Goal: Register for event/course

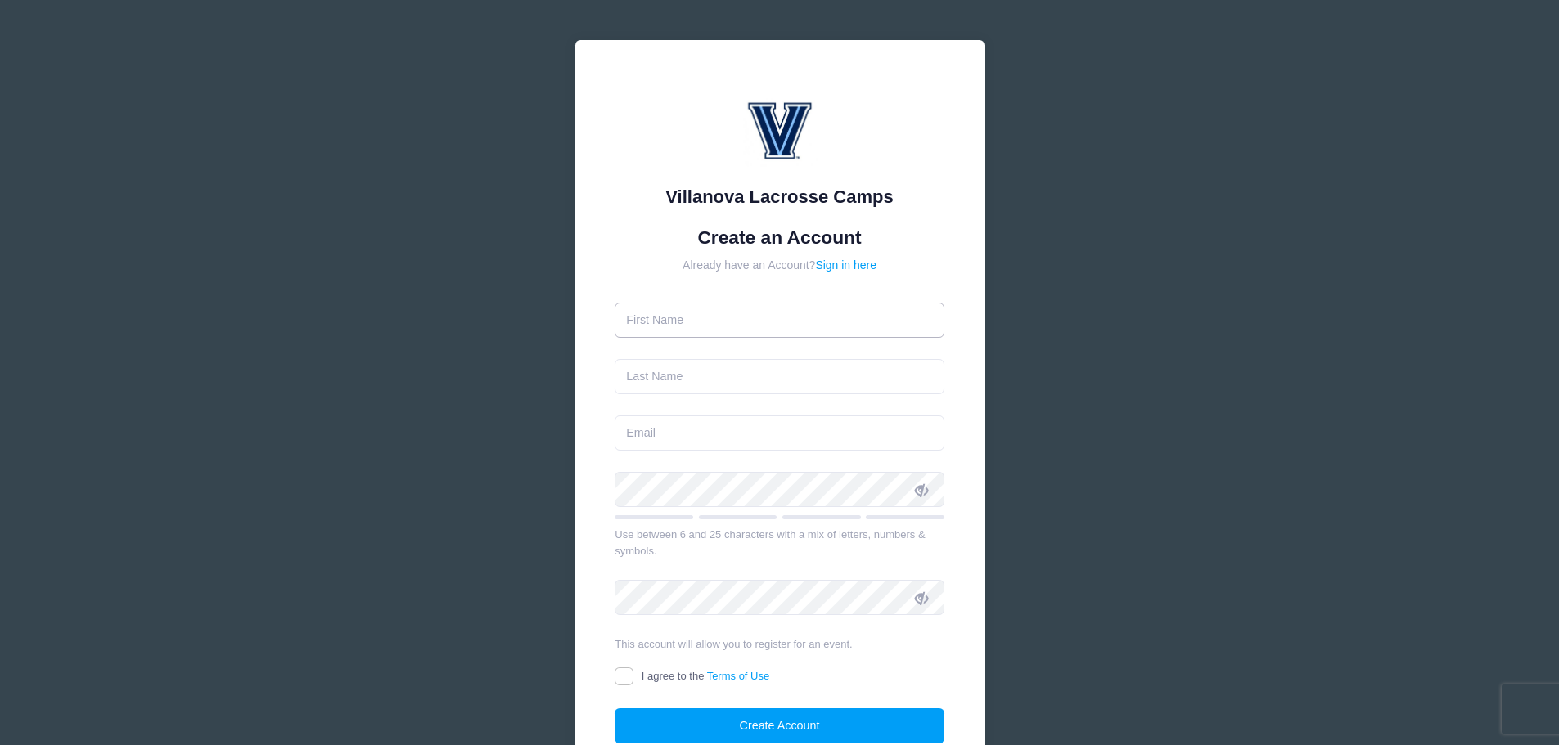
click at [664, 321] on input "text" at bounding box center [780, 320] width 330 height 35
type input "[PERSON_NAME]"
click at [673, 373] on input "text" at bounding box center [780, 376] width 330 height 35
type input "[PERSON_NAME]"
click at [656, 436] on input "email" at bounding box center [780, 433] width 330 height 35
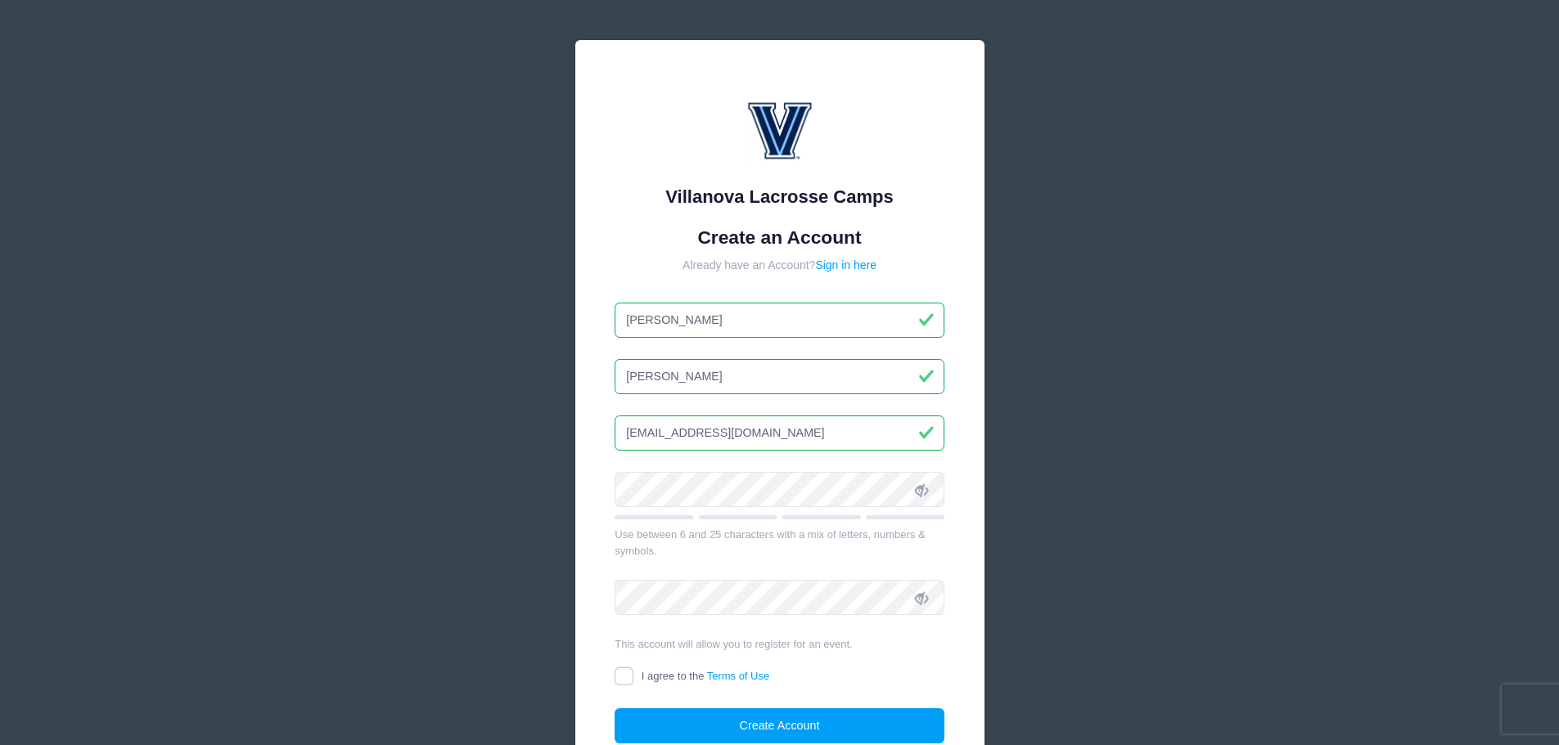
type input "[EMAIL_ADDRESS][DOMAIN_NAME]"
click at [628, 682] on input "I agree to the Terms of Use" at bounding box center [624, 677] width 19 height 19
checkbox input "true"
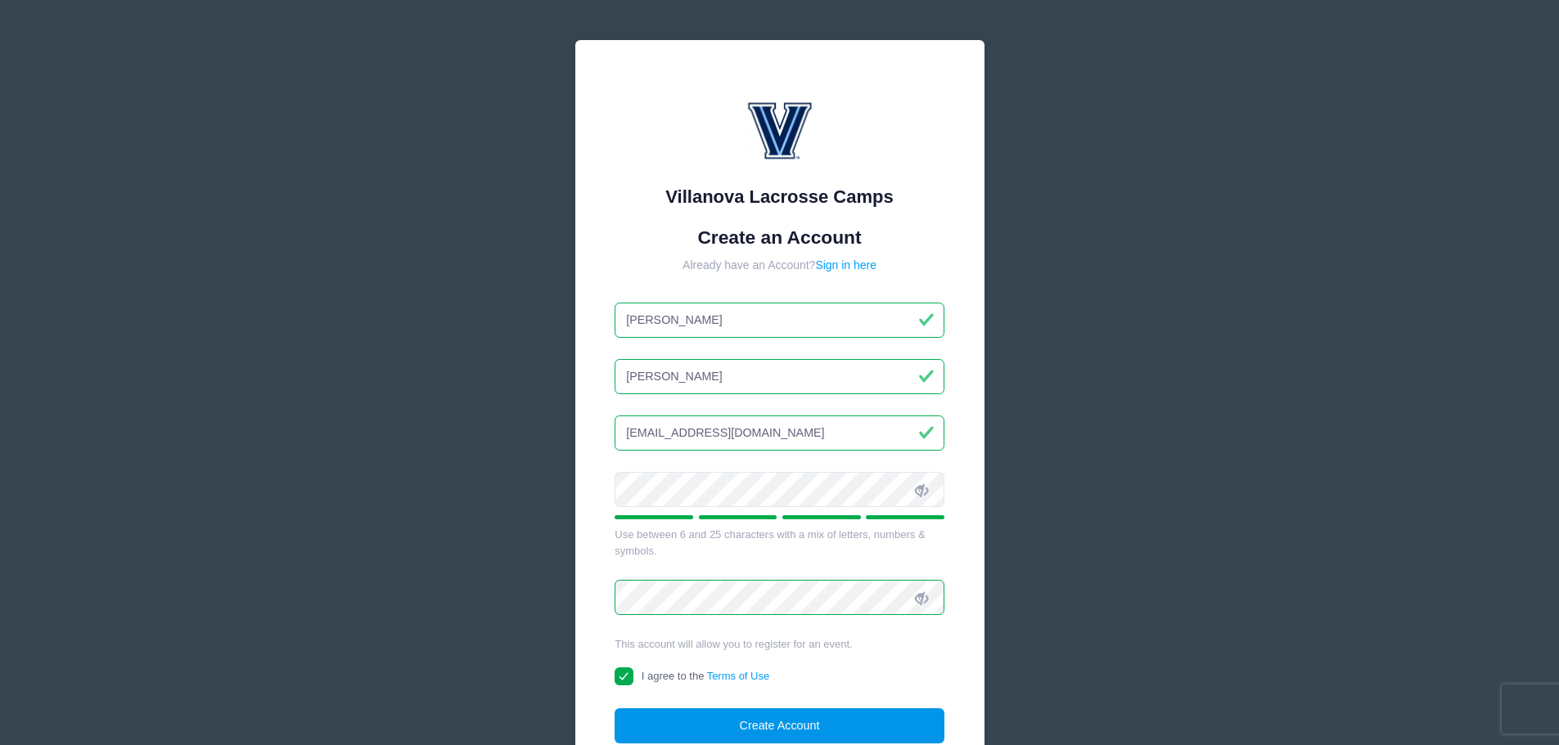
click at [805, 727] on button "Create Account" at bounding box center [780, 726] width 330 height 35
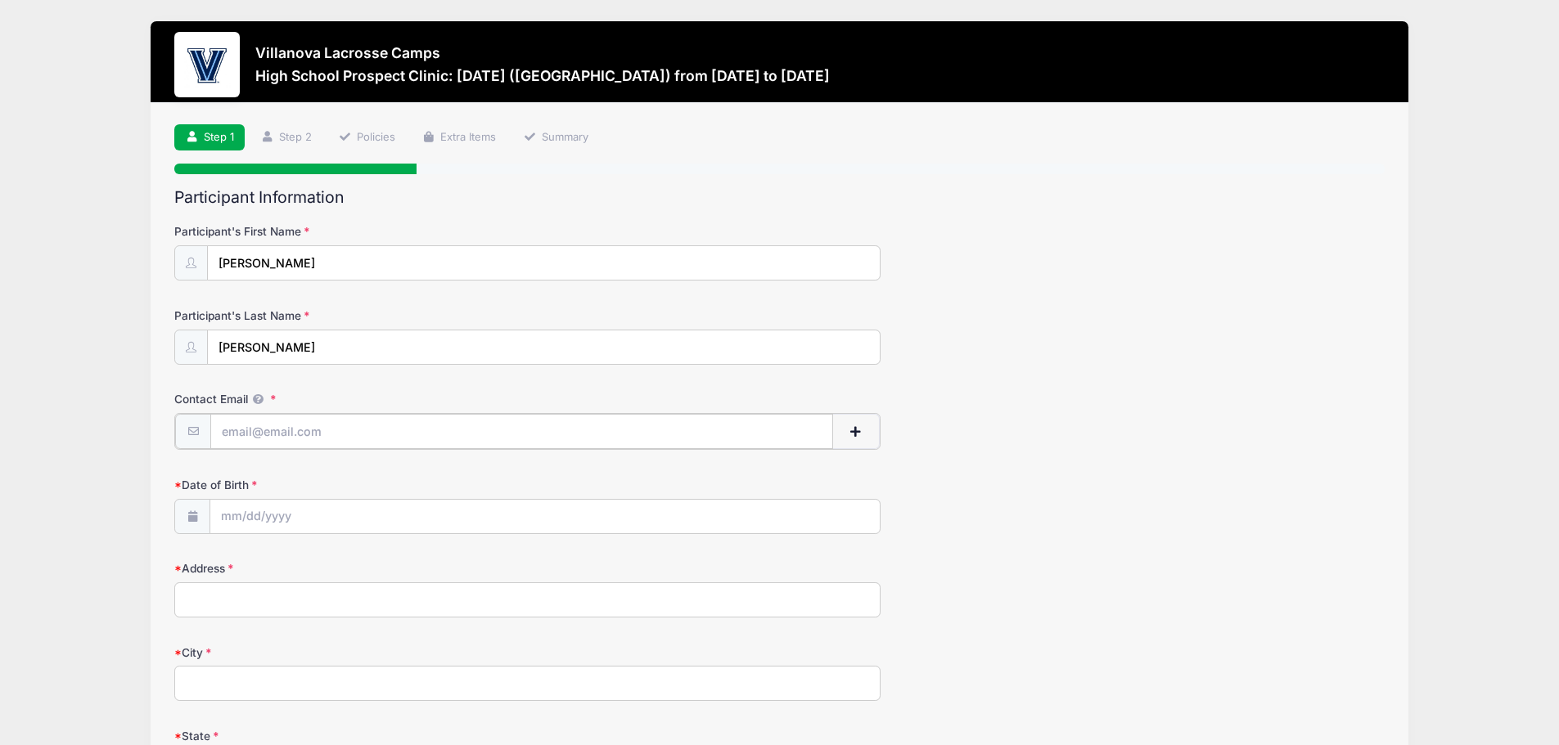
click at [318, 435] on input "Contact Email" at bounding box center [521, 431] width 623 height 35
click at [248, 435] on input "gryanhcalloway" at bounding box center [521, 431] width 623 height 35
click at [342, 433] on input "gryasonhcalloway" at bounding box center [521, 431] width 623 height 35
type input "gryasonhcalloway@yahoo.com"
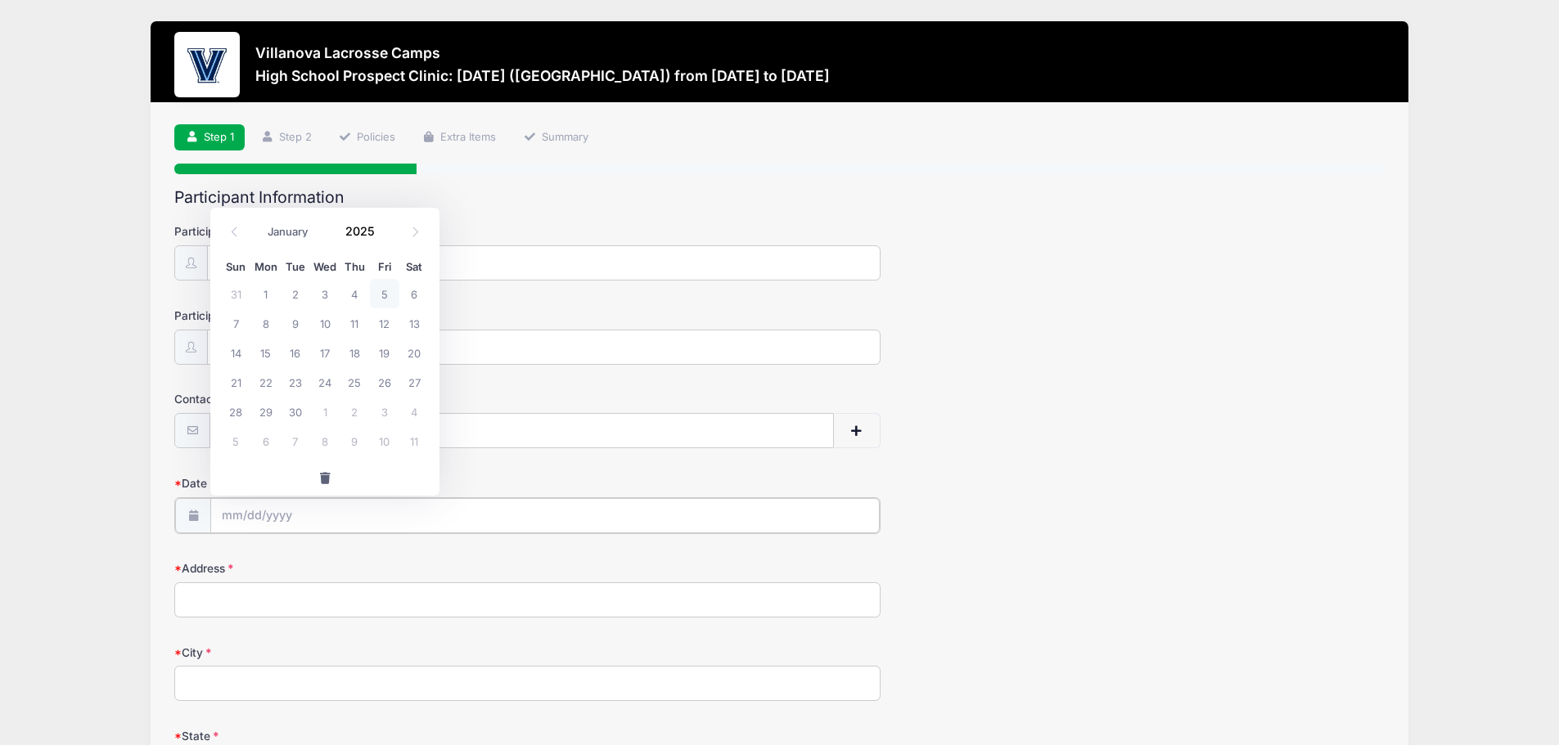
click at [287, 524] on input "Date of Birth" at bounding box center [544, 515] width 669 height 35
click at [362, 231] on input "2025" at bounding box center [363, 231] width 53 height 25
click at [386, 237] on span at bounding box center [384, 238] width 11 height 12
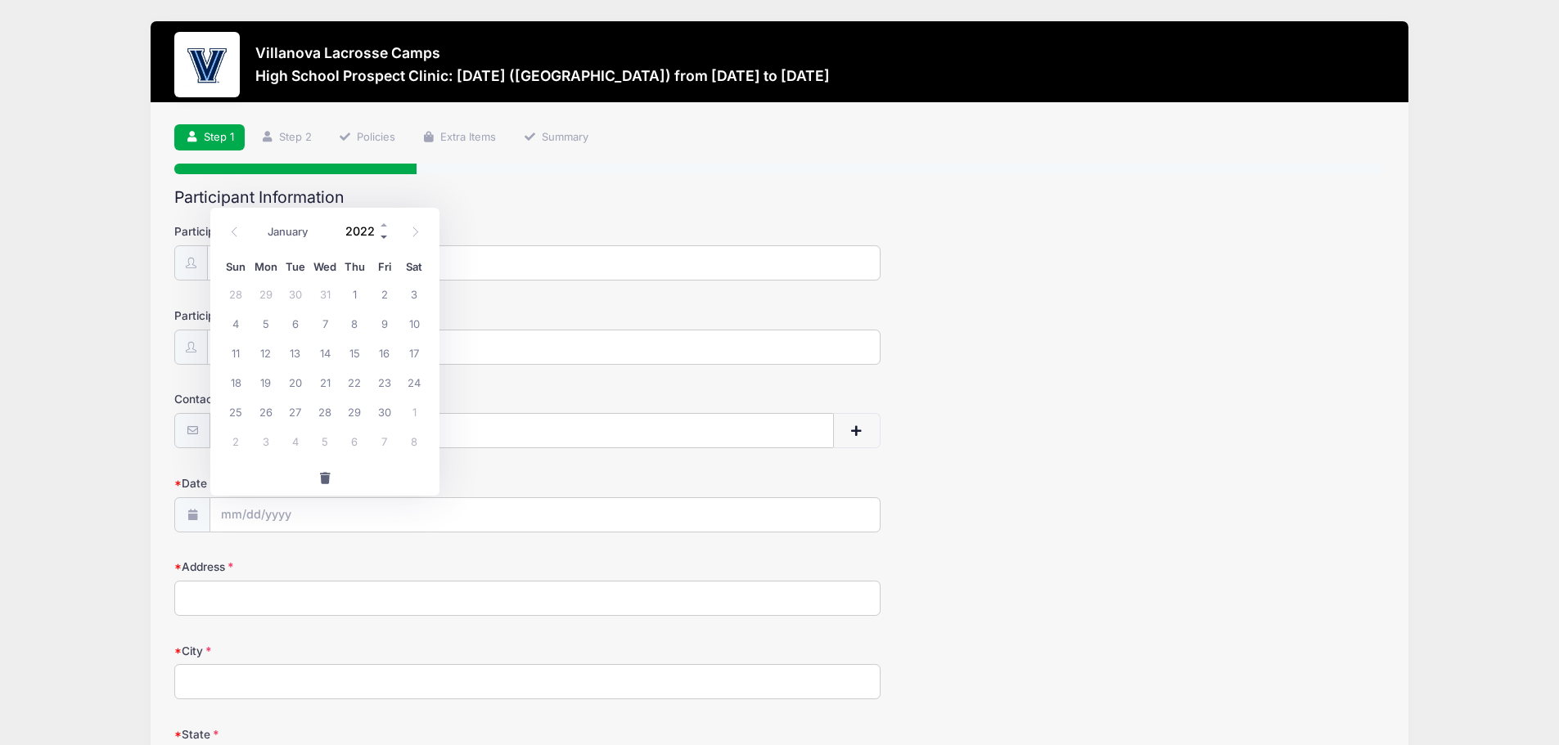
click at [386, 237] on span at bounding box center [384, 238] width 11 height 12
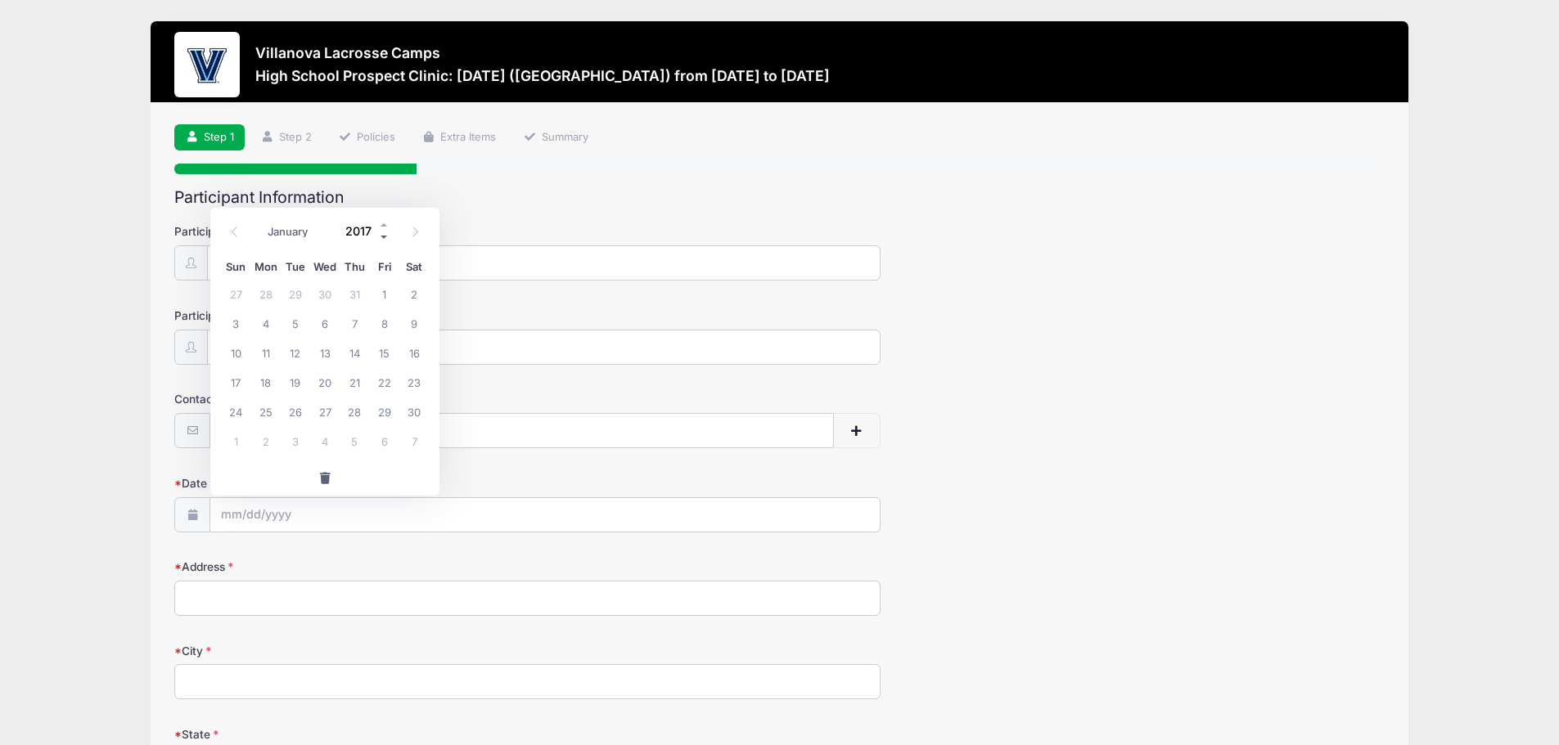
click at [386, 237] on span at bounding box center [384, 238] width 11 height 12
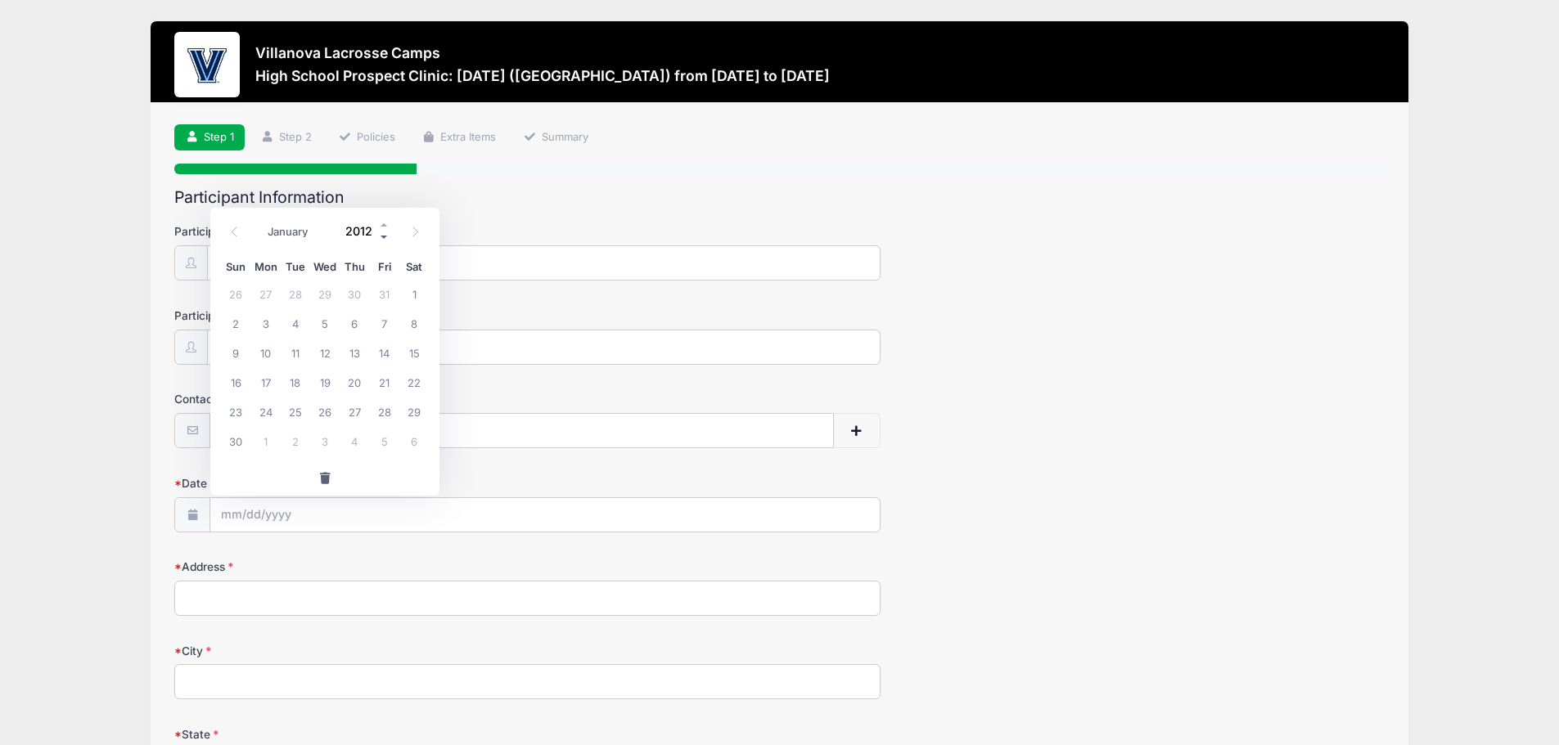
click at [386, 237] on span at bounding box center [384, 238] width 11 height 12
type input "2008"
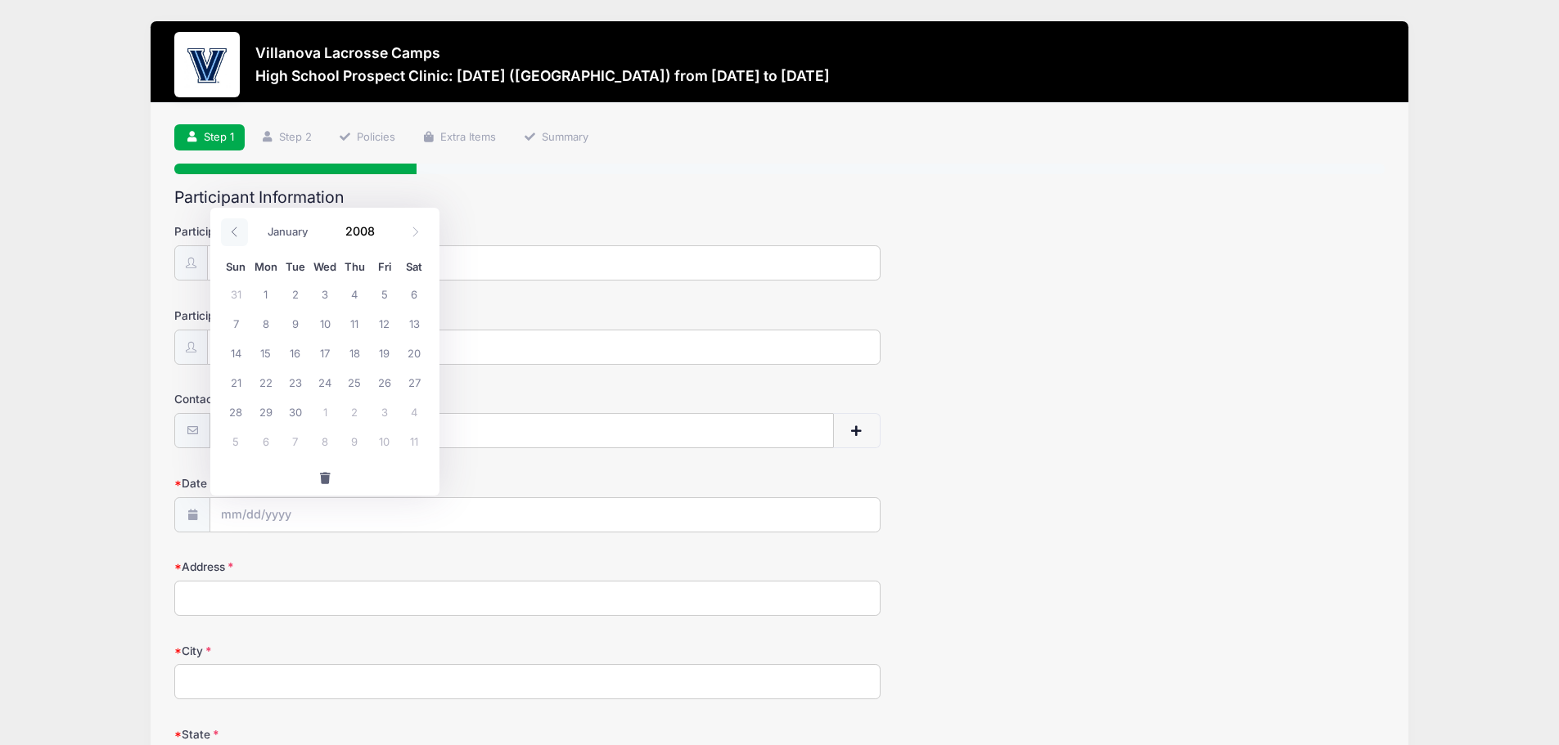
click at [236, 234] on icon at bounding box center [234, 232] width 11 height 11
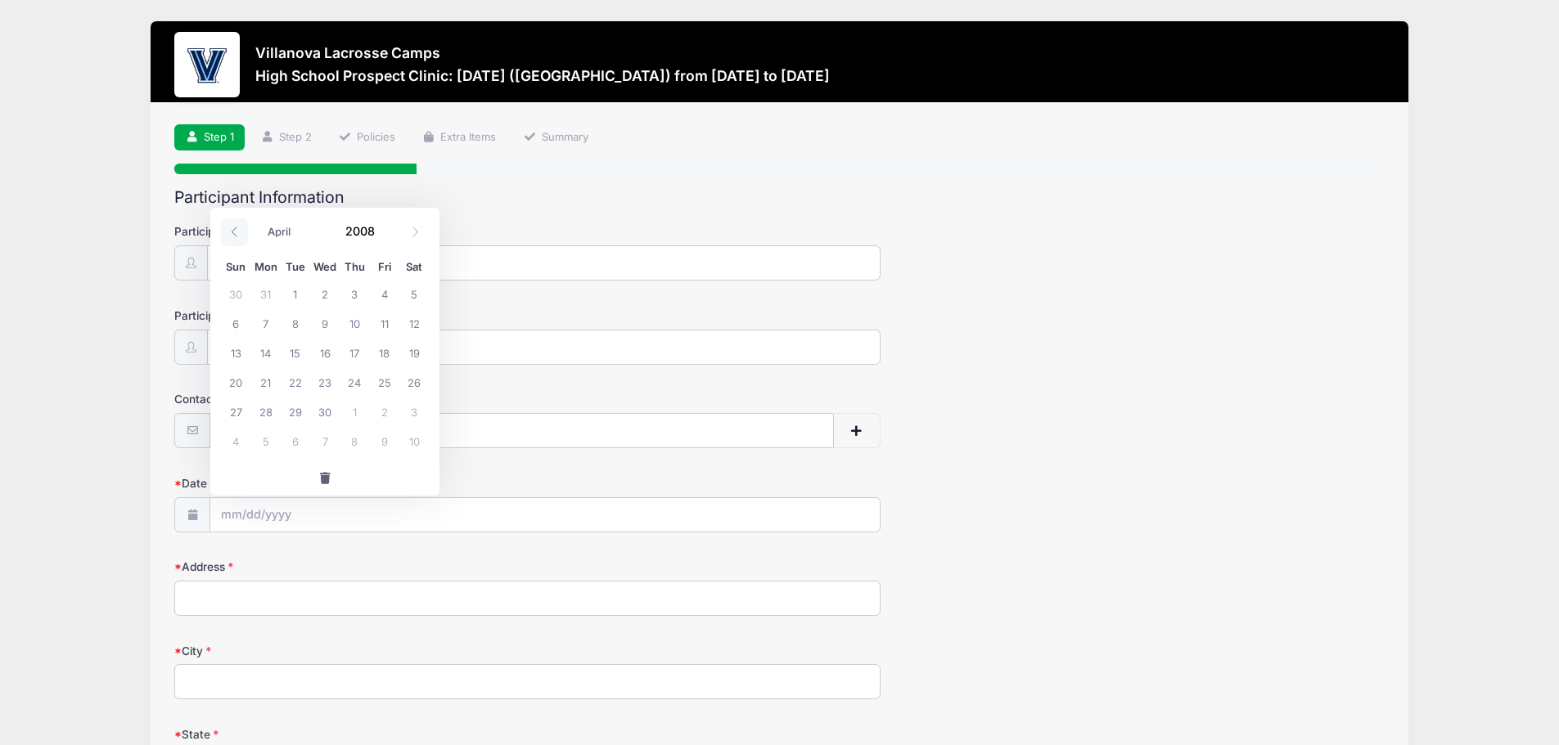
click at [236, 234] on icon at bounding box center [234, 232] width 11 height 11
select select "2"
click at [297, 326] on span "4" at bounding box center [295, 323] width 29 height 29
type input "03/04/2008"
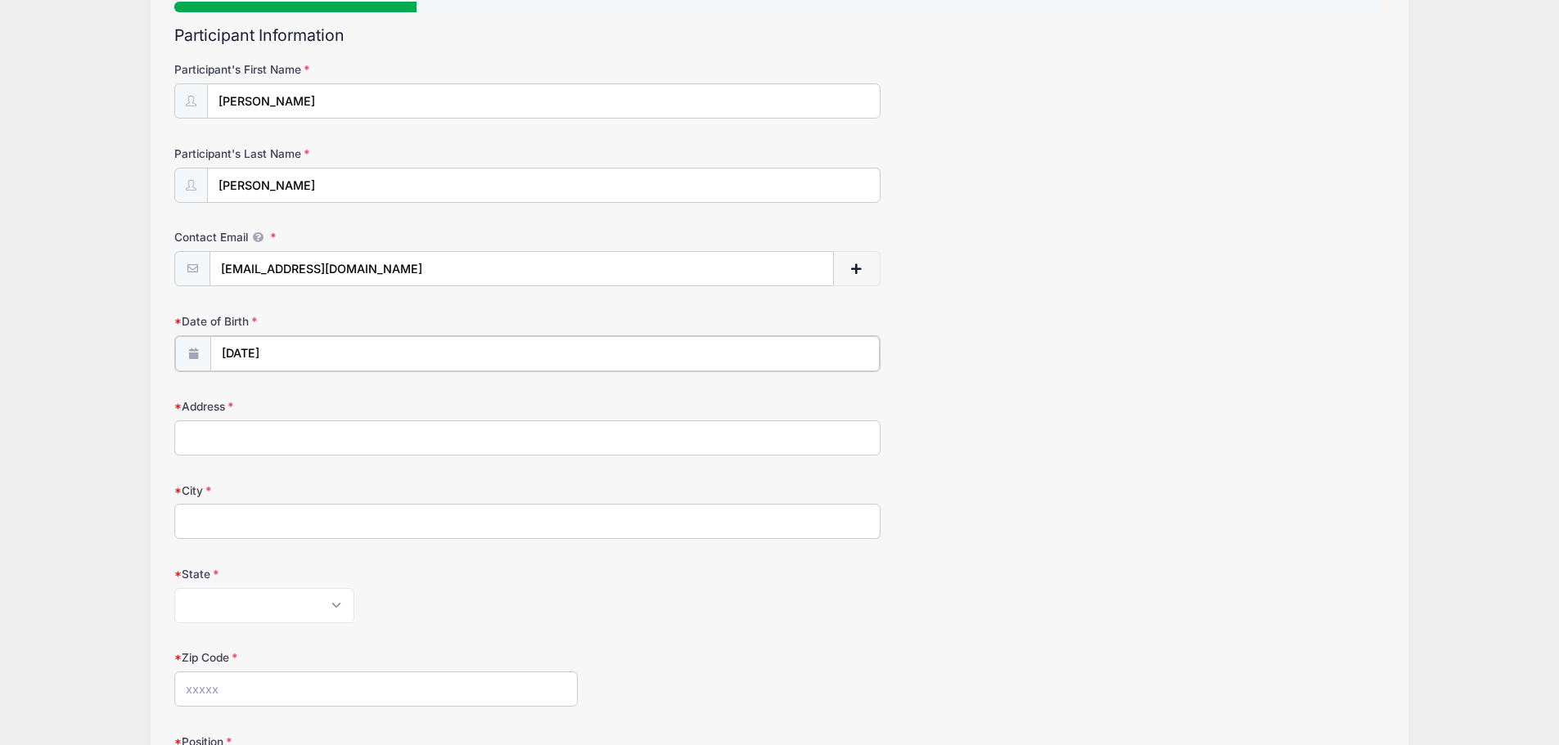
scroll to position [164, 0]
click at [253, 440] on input "Address" at bounding box center [527, 434] width 706 height 35
type input "205 GLENMOOR DR"
type input "Waxhaw"
select select "NC"
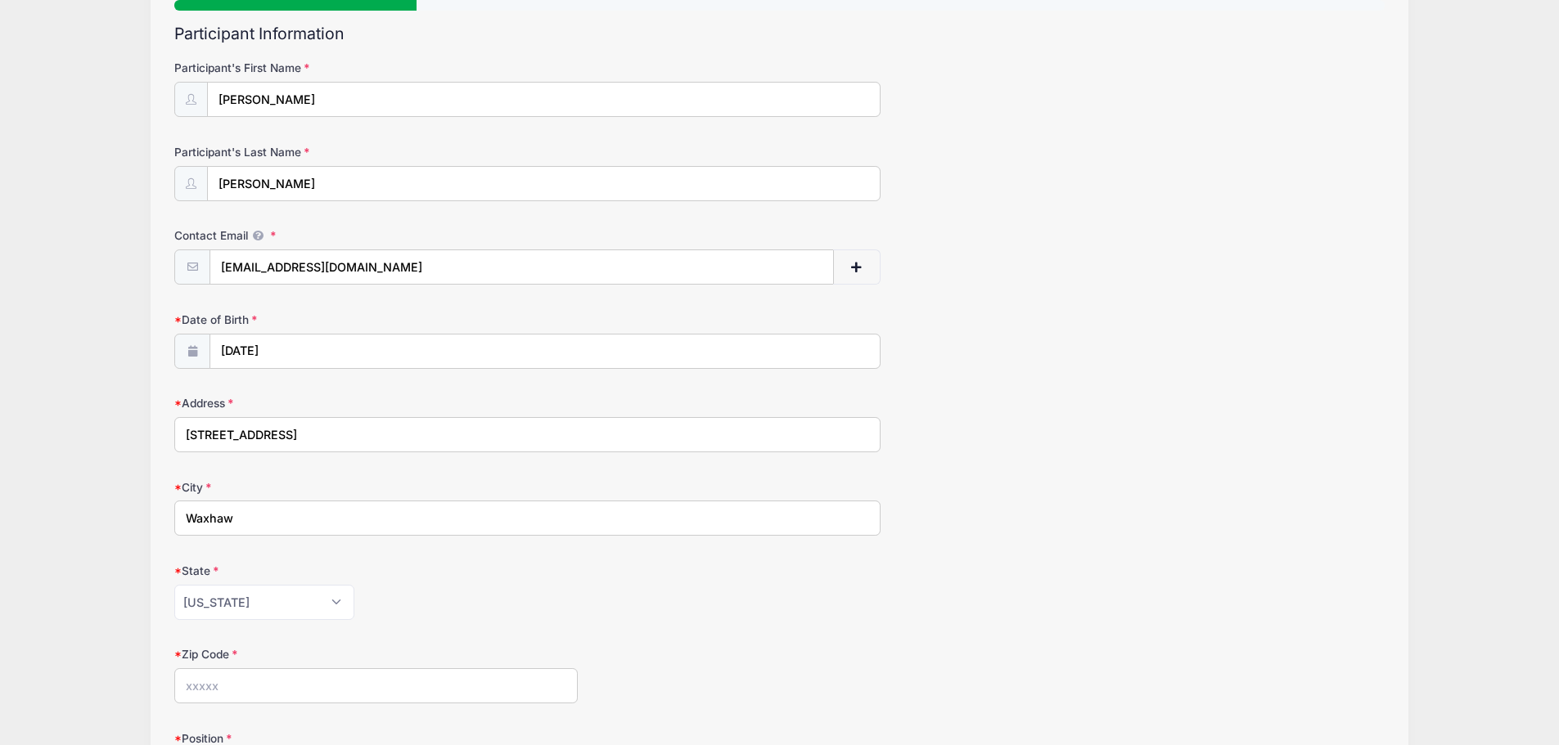
type input "28173"
type input "(704) 773-1677"
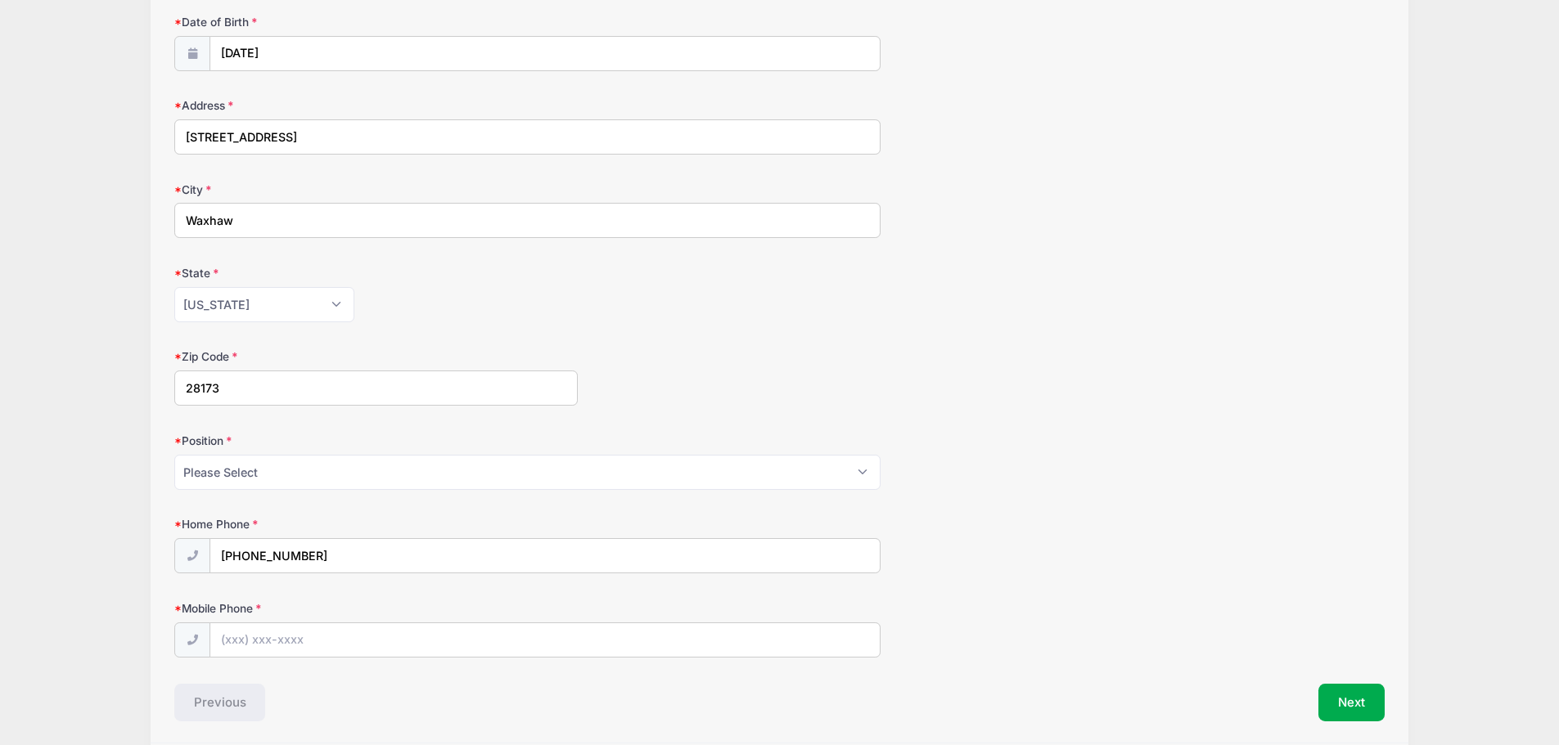
scroll to position [524, 0]
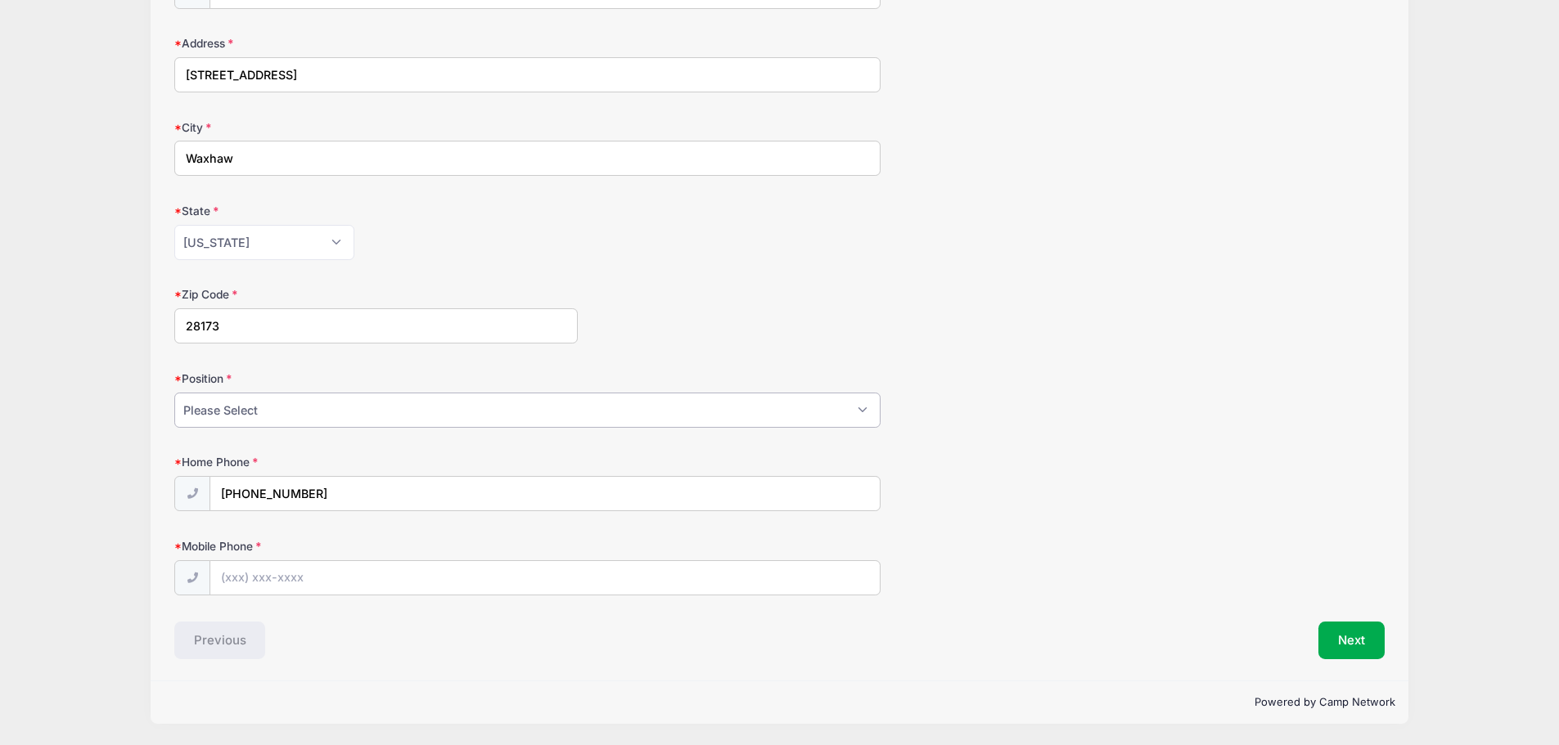
click at [277, 421] on select "Please Select Goalie Middie Defense Attack FOGO LSM" at bounding box center [527, 410] width 706 height 35
select select "Middie"
click at [174, 393] on select "Please Select Goalie Middie Defense Attack FOGO LSM" at bounding box center [527, 410] width 706 height 35
drag, startPoint x: 314, startPoint y: 491, endPoint x: 256, endPoint y: 493, distance: 58.2
click at [256, 493] on input "(704) 773-1677" at bounding box center [544, 494] width 669 height 35
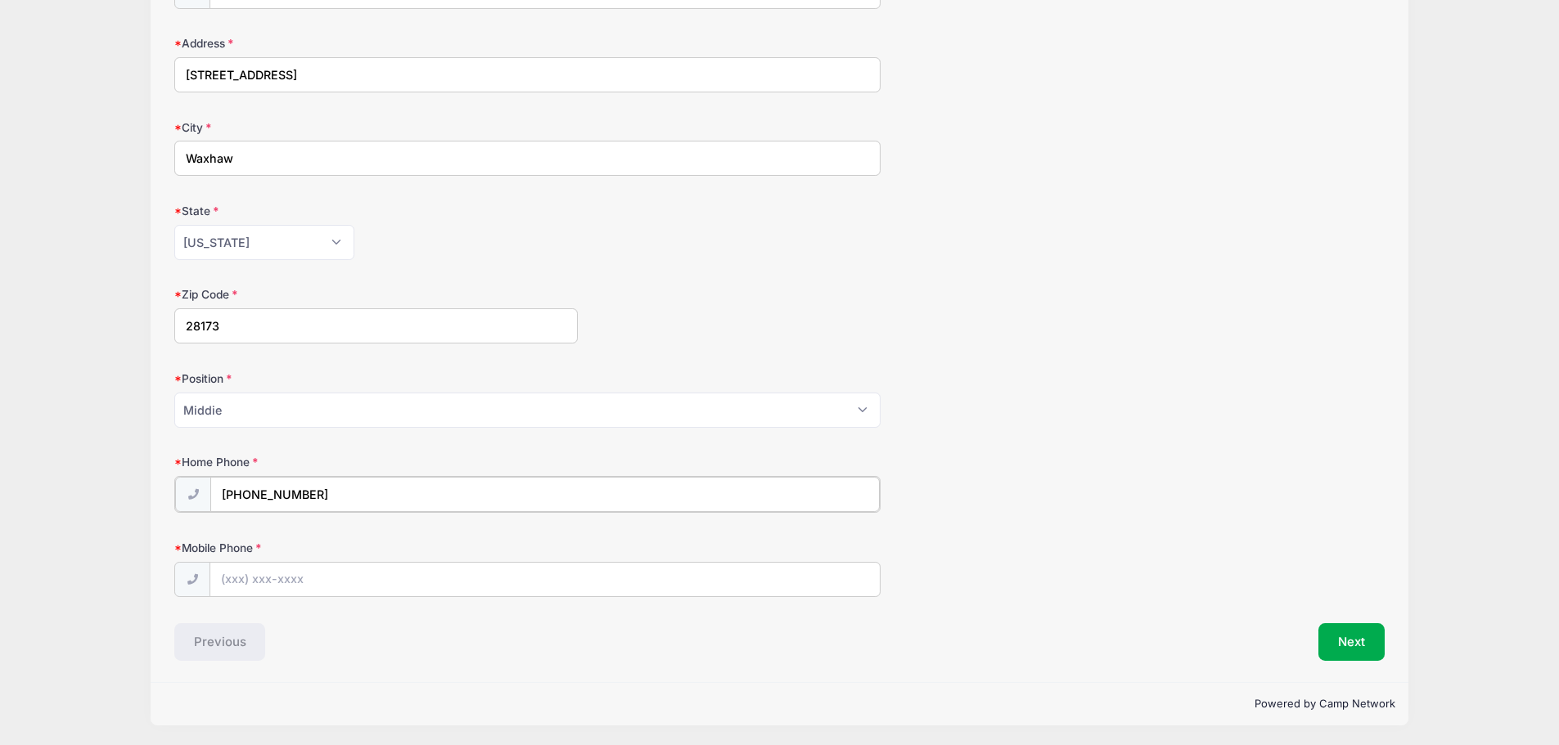
type input "(704) 608-4862"
click at [235, 579] on input "Mobile Phone" at bounding box center [544, 578] width 669 height 35
type input "(704) 608-4862"
drag, startPoint x: 313, startPoint y: 493, endPoint x: 258, endPoint y: 495, distance: 55.7
click at [258, 495] on input "(704) 608-4862" at bounding box center [544, 494] width 669 height 35
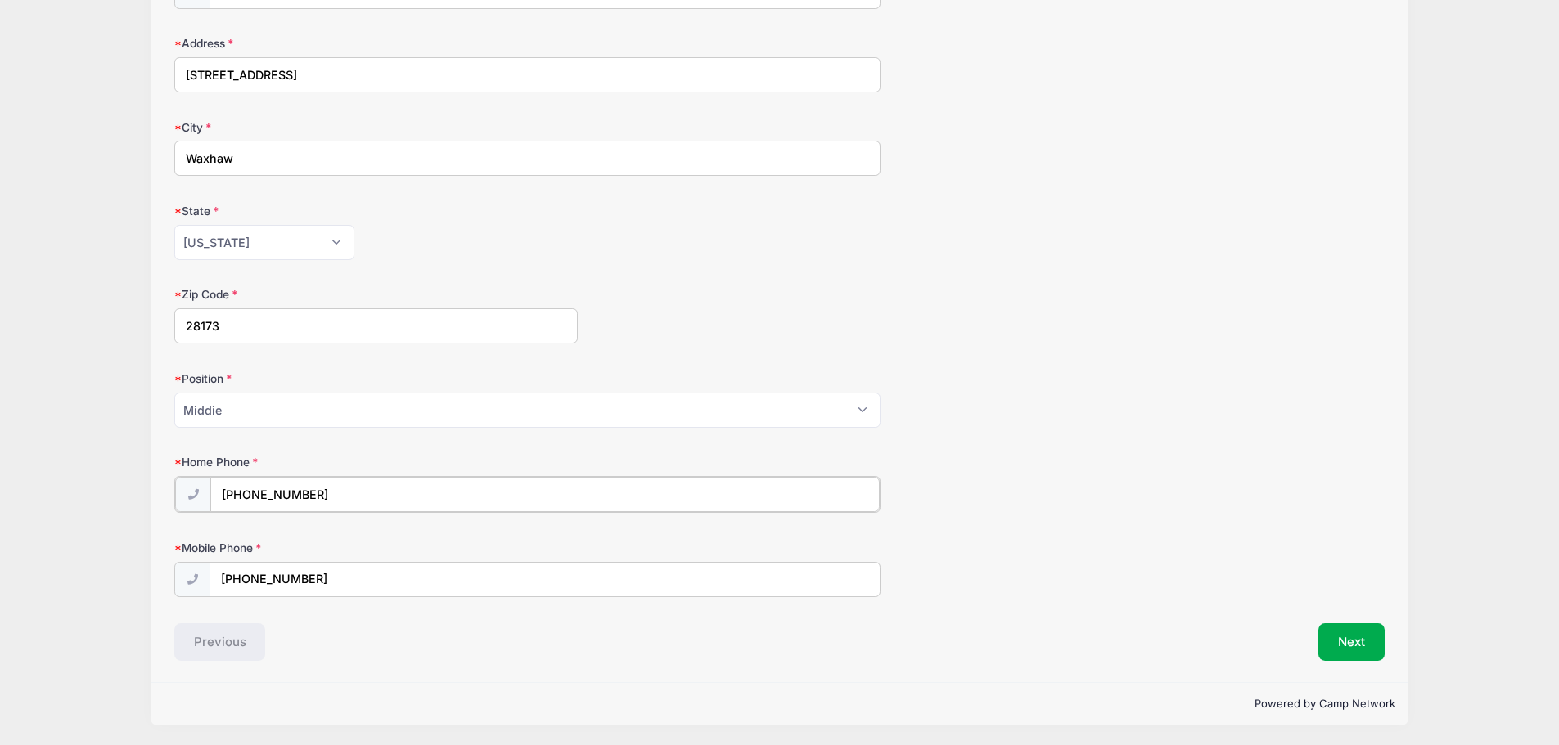
type input "(704) 773-1677"
click at [1107, 495] on div "Home Phone (704) 773-1677" at bounding box center [779, 482] width 1210 height 57
click at [1367, 642] on button "Next" at bounding box center [1351, 641] width 66 height 38
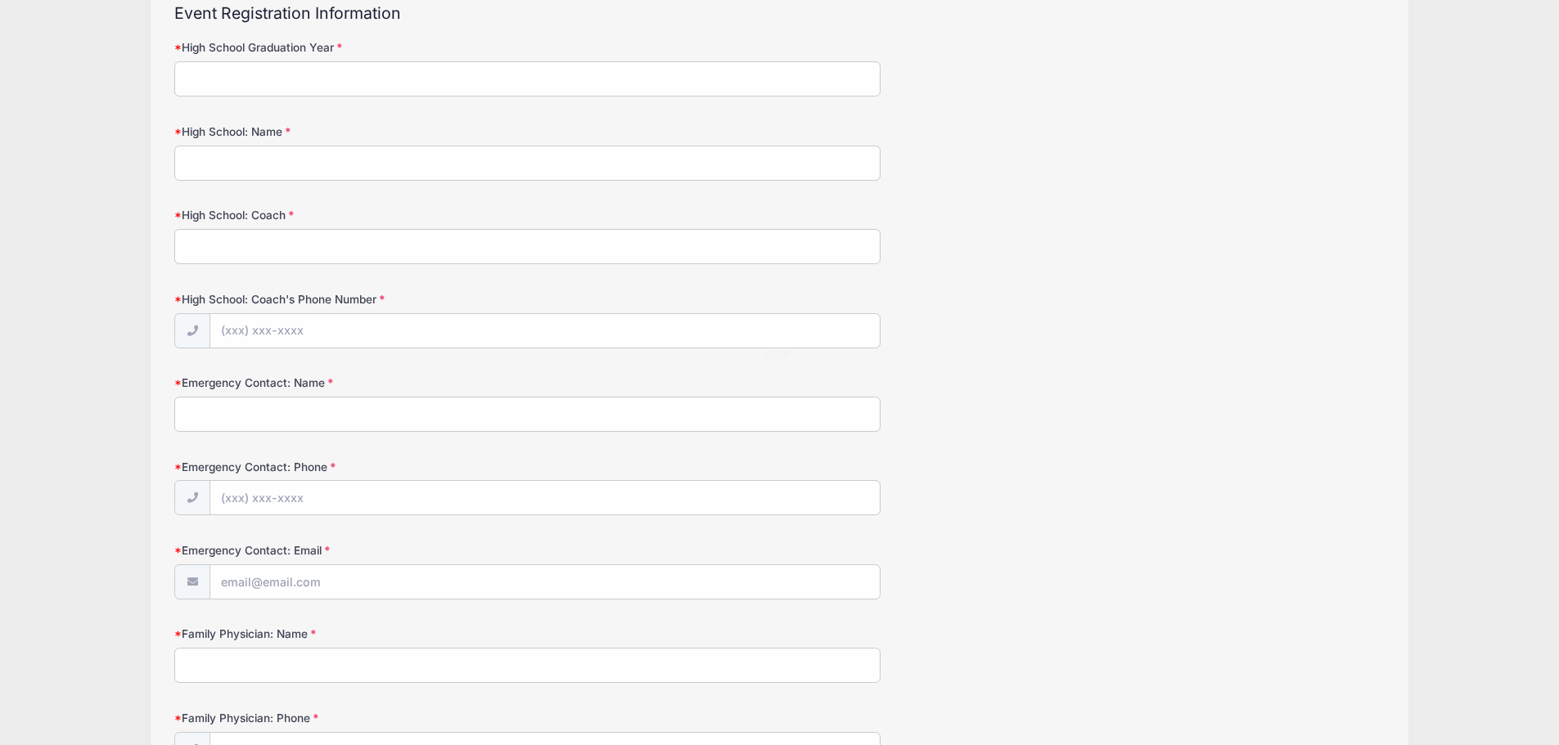
scroll to position [0, 0]
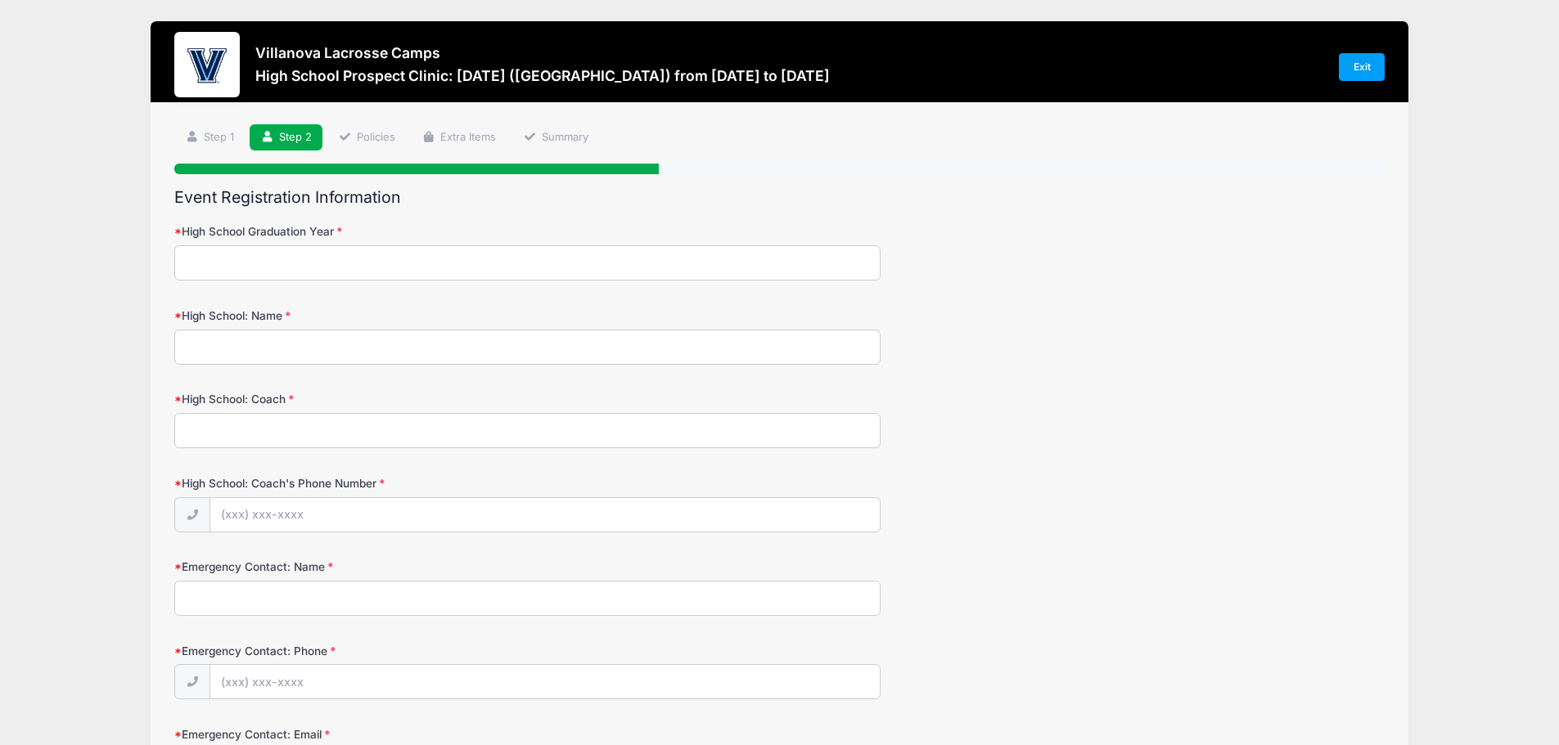
click at [328, 261] on input "High School Graduation Year" at bounding box center [527, 262] width 706 height 35
type input "2027"
click at [267, 354] on input "High School: Name" at bounding box center [527, 347] width 706 height 35
type input "Marvin Ridge High School"
click at [240, 430] on input "High School: Coach" at bounding box center [527, 430] width 706 height 35
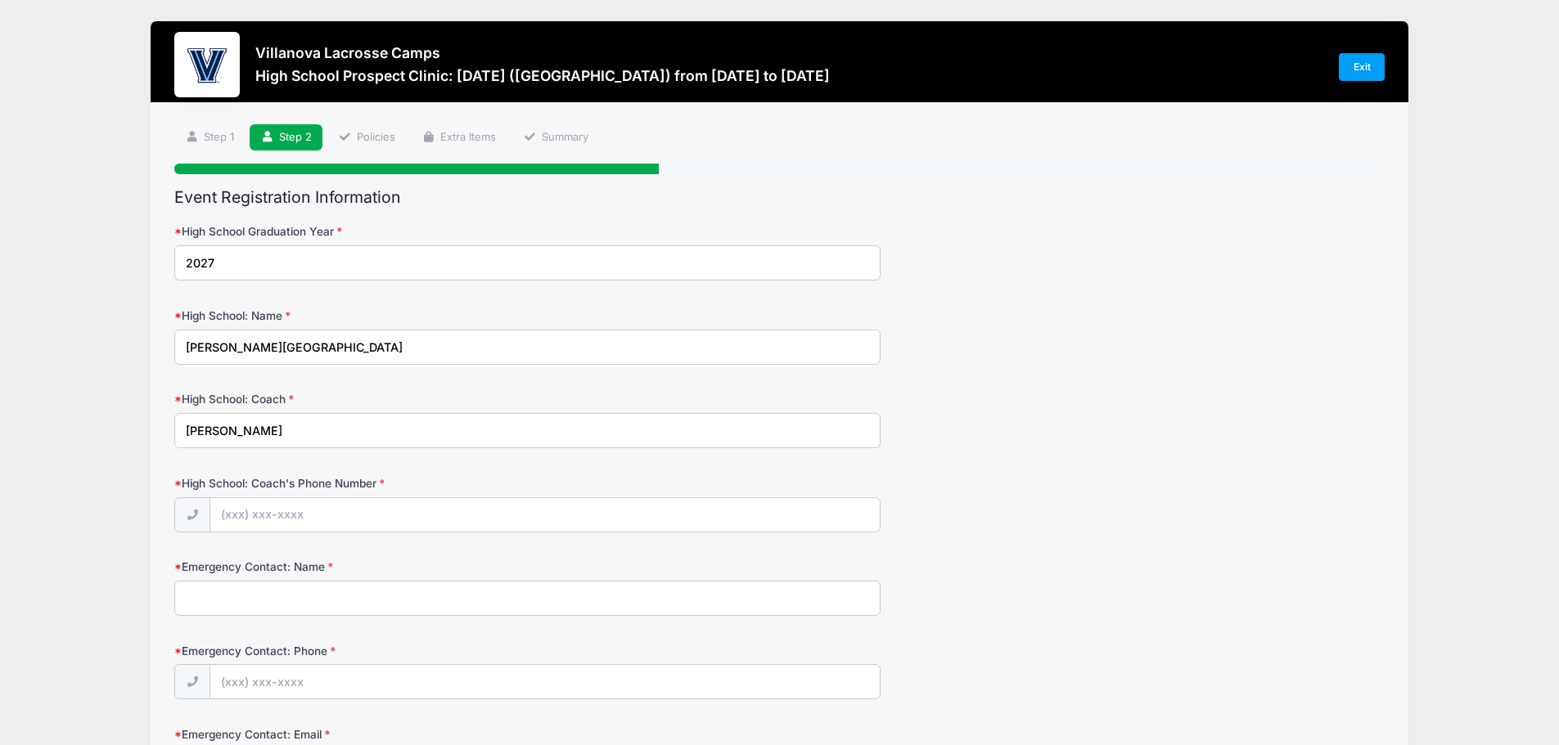
scroll to position [82, 0]
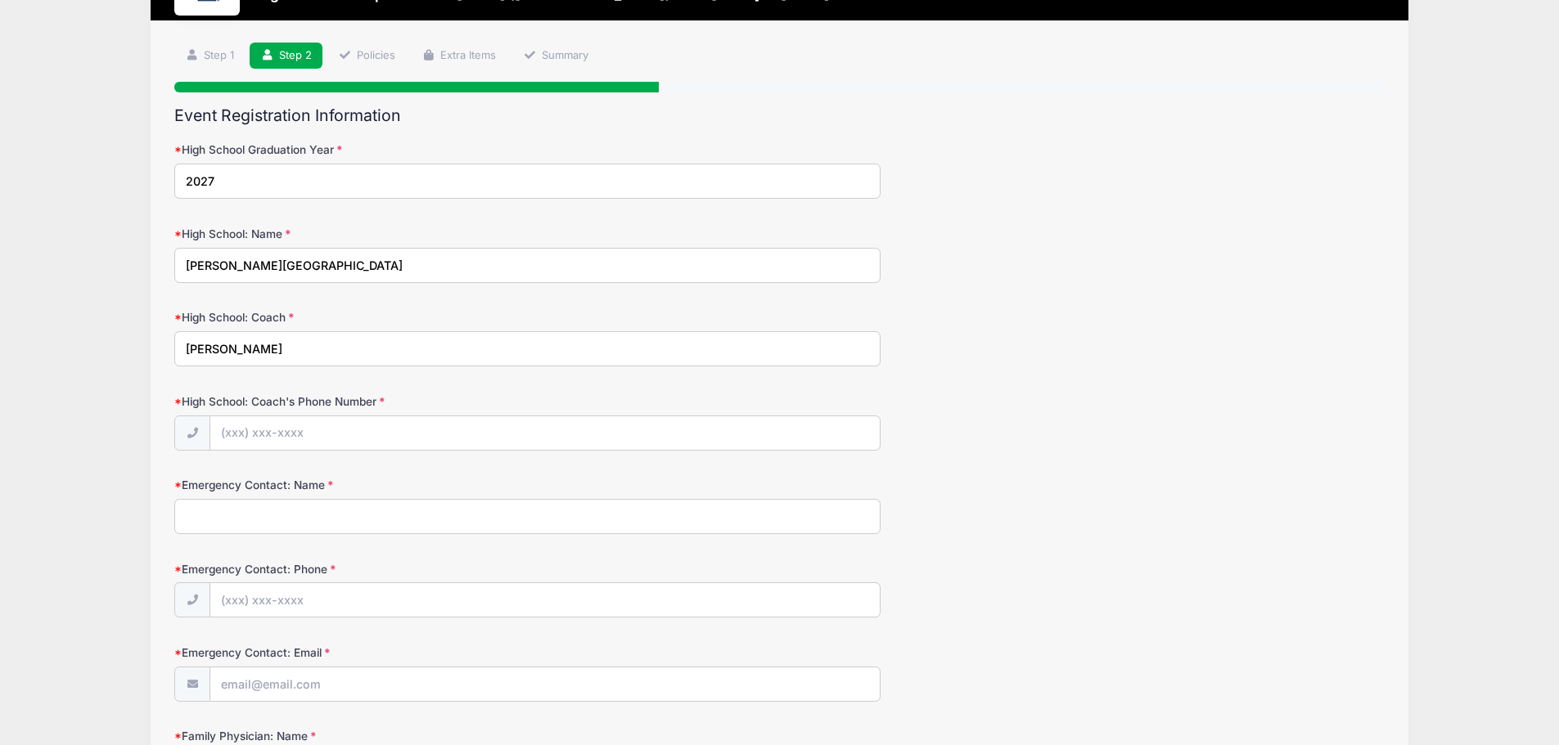
type input "Kevin Mack"
click at [304, 433] on input "High School: Coach's Phone Number" at bounding box center [544, 434] width 669 height 35
type input "(614) 288-7980"
click at [334, 519] on input "Emergency Contact: Name" at bounding box center [527, 516] width 706 height 35
type input "Bryan Calloway"
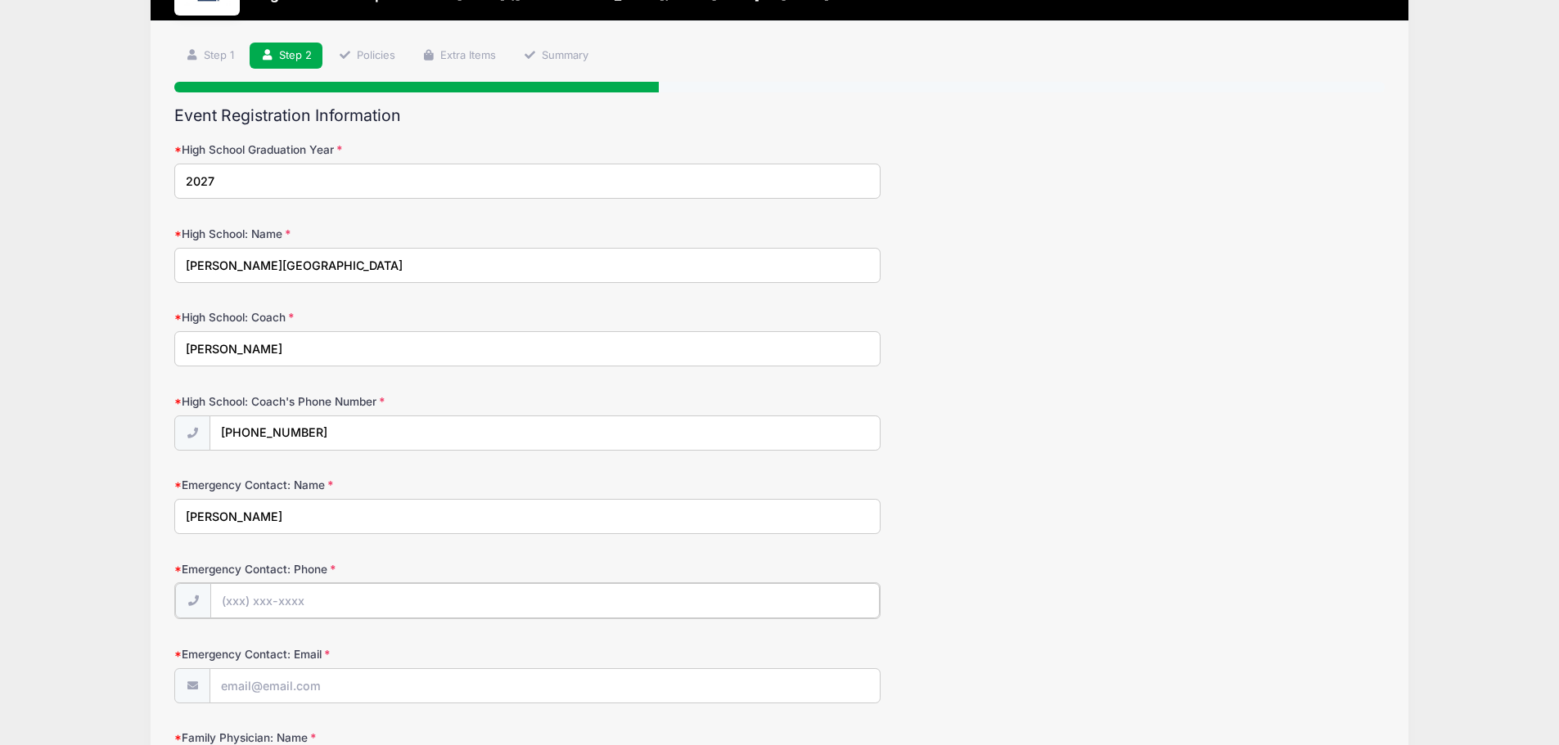
click at [234, 597] on input "Emergency Contact: Phone" at bounding box center [544, 600] width 669 height 35
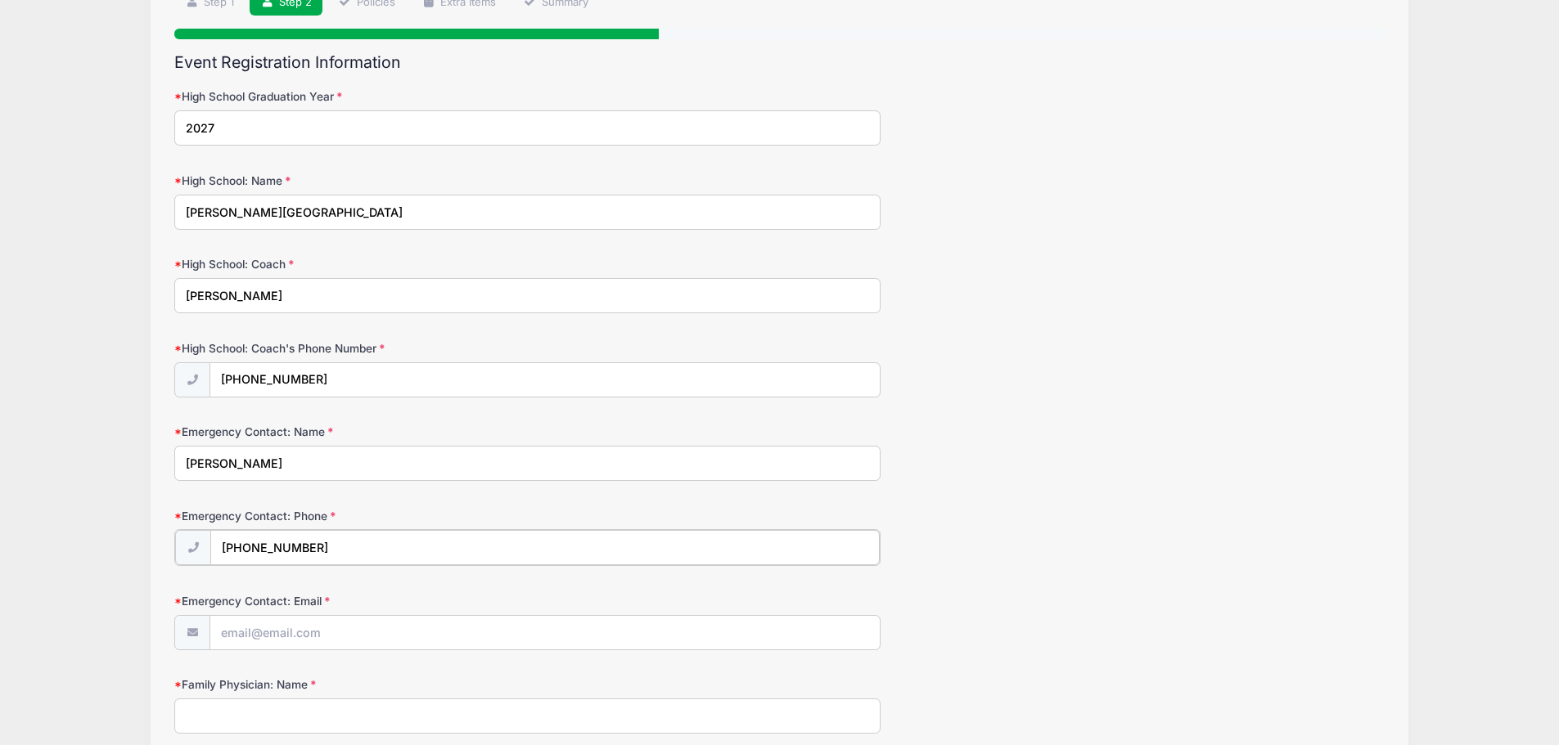
scroll to position [164, 0]
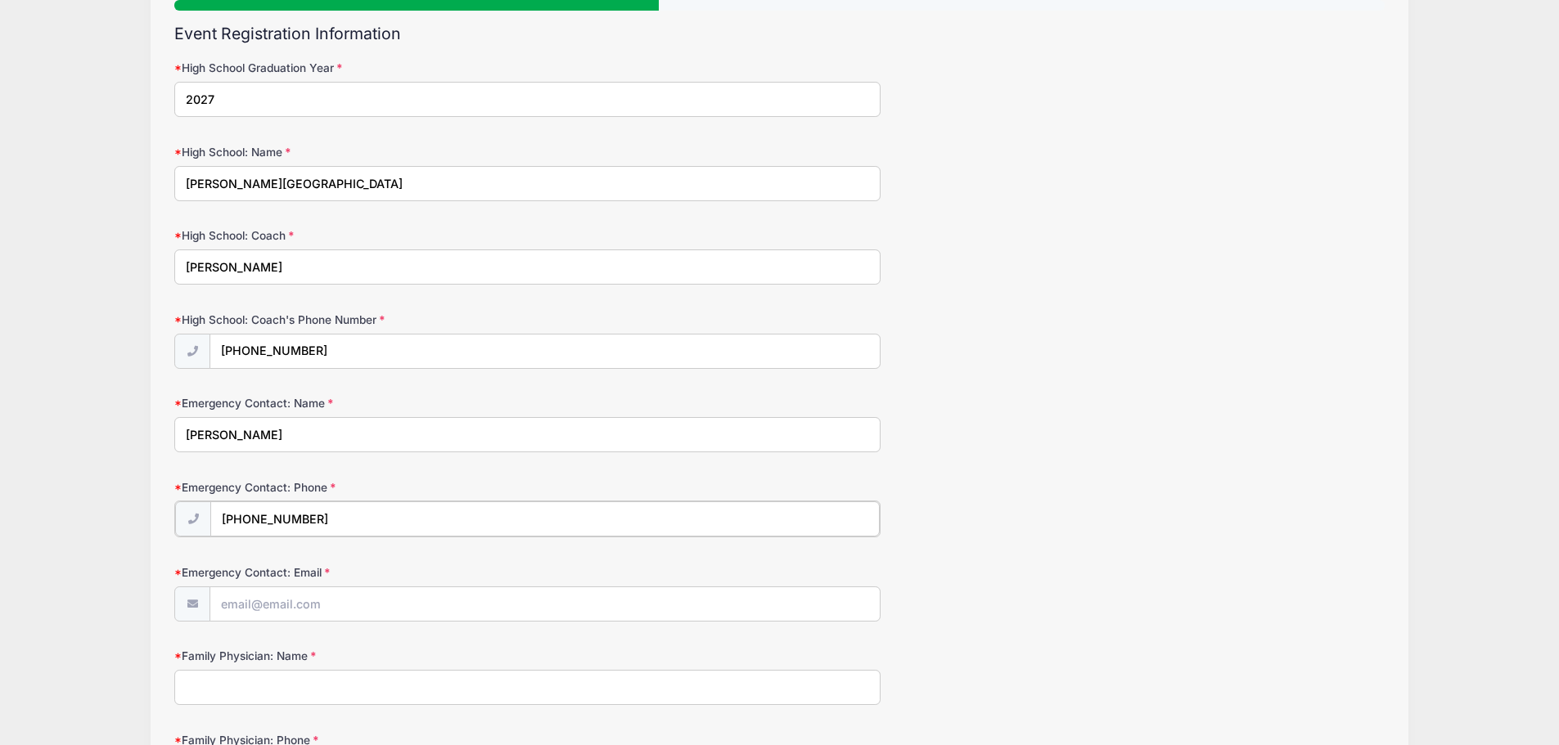
type input "(704) 773-1677"
click at [285, 604] on input "Emergency Contact: Email" at bounding box center [544, 603] width 669 height 35
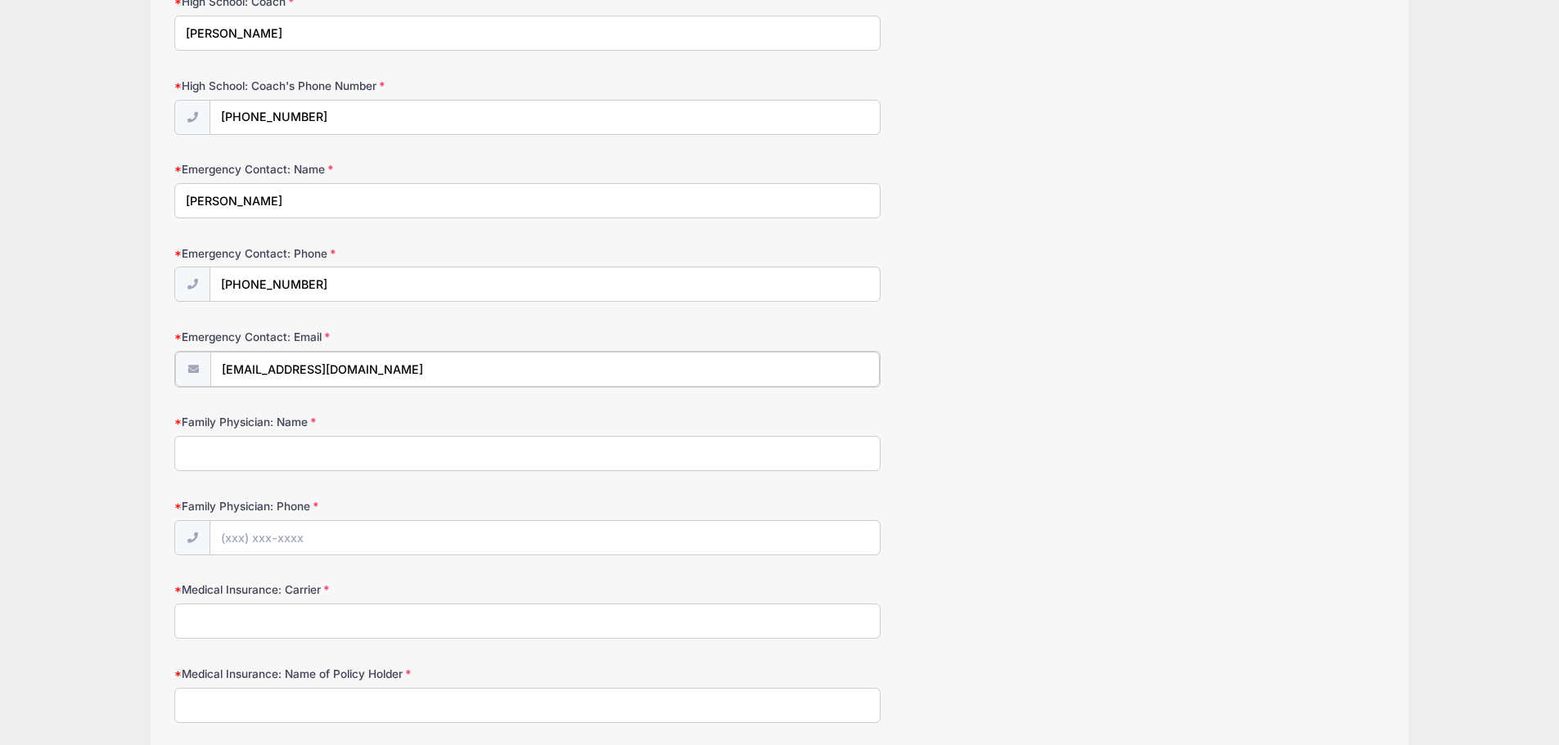
scroll to position [409, 0]
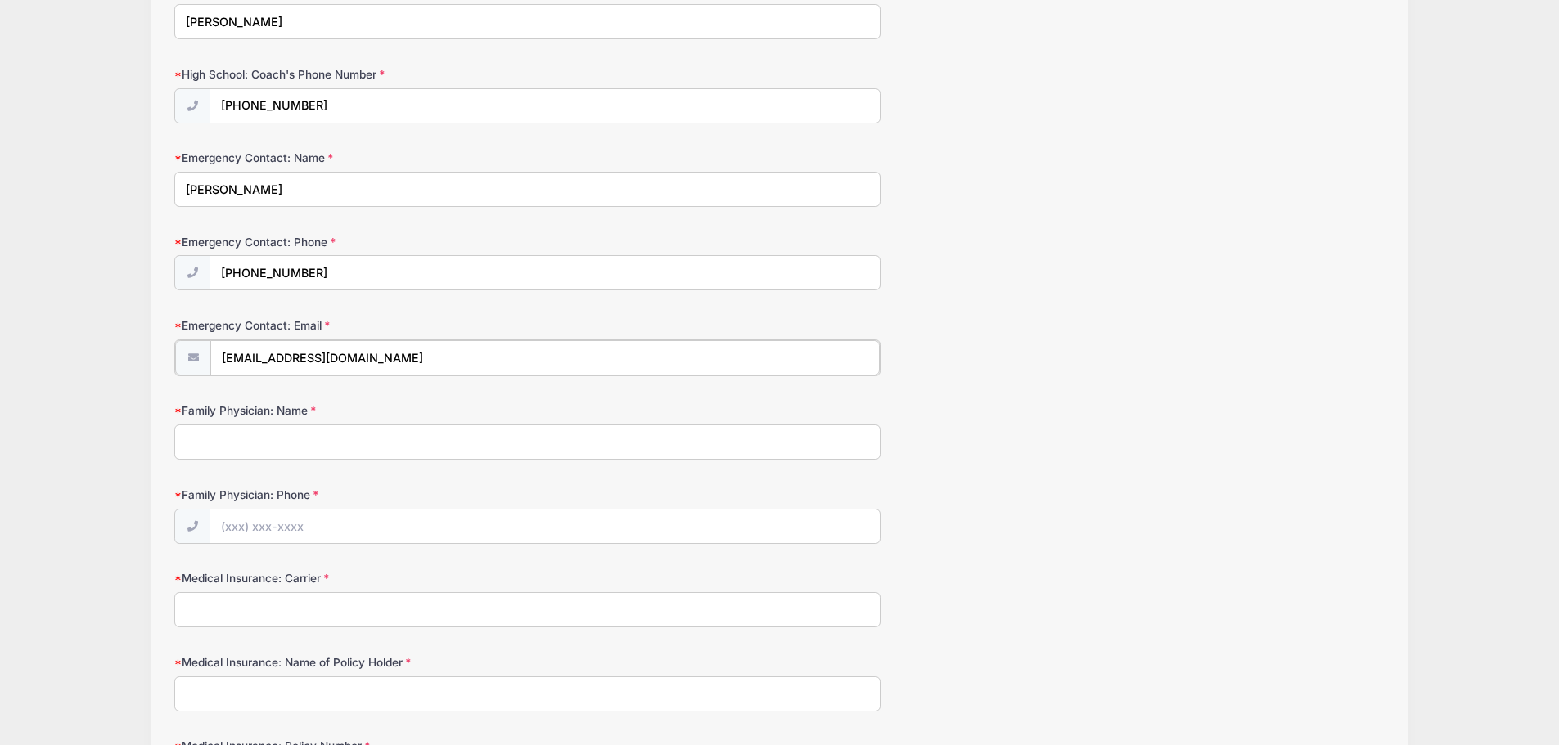
type input "[EMAIL_ADDRESS][DOMAIN_NAME]"
click at [270, 441] on input "Family Physician: Name" at bounding box center [527, 440] width 706 height 35
type input "Dr Samarel"
click at [237, 530] on input "Family Physician: Phone" at bounding box center [544, 525] width 669 height 35
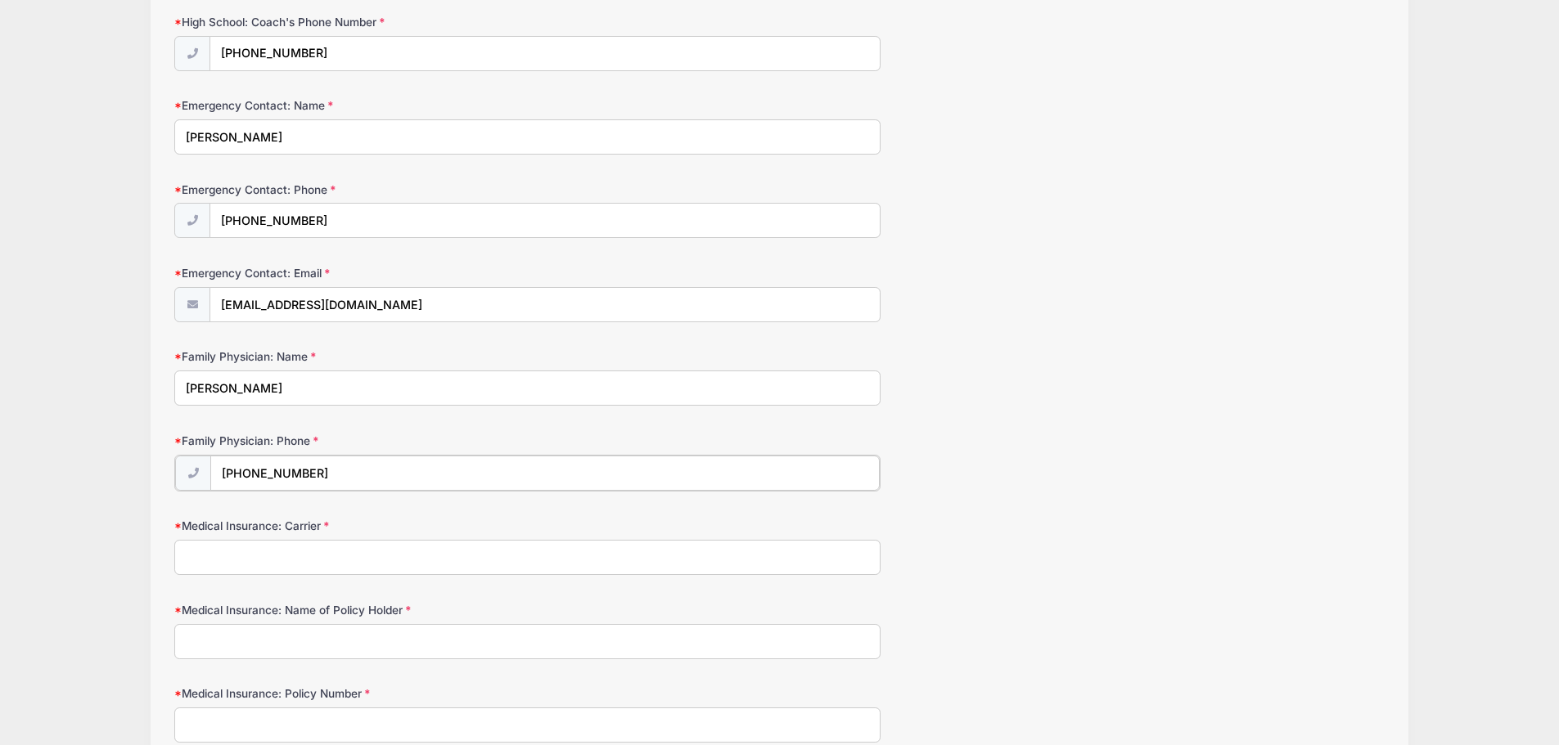
scroll to position [491, 0]
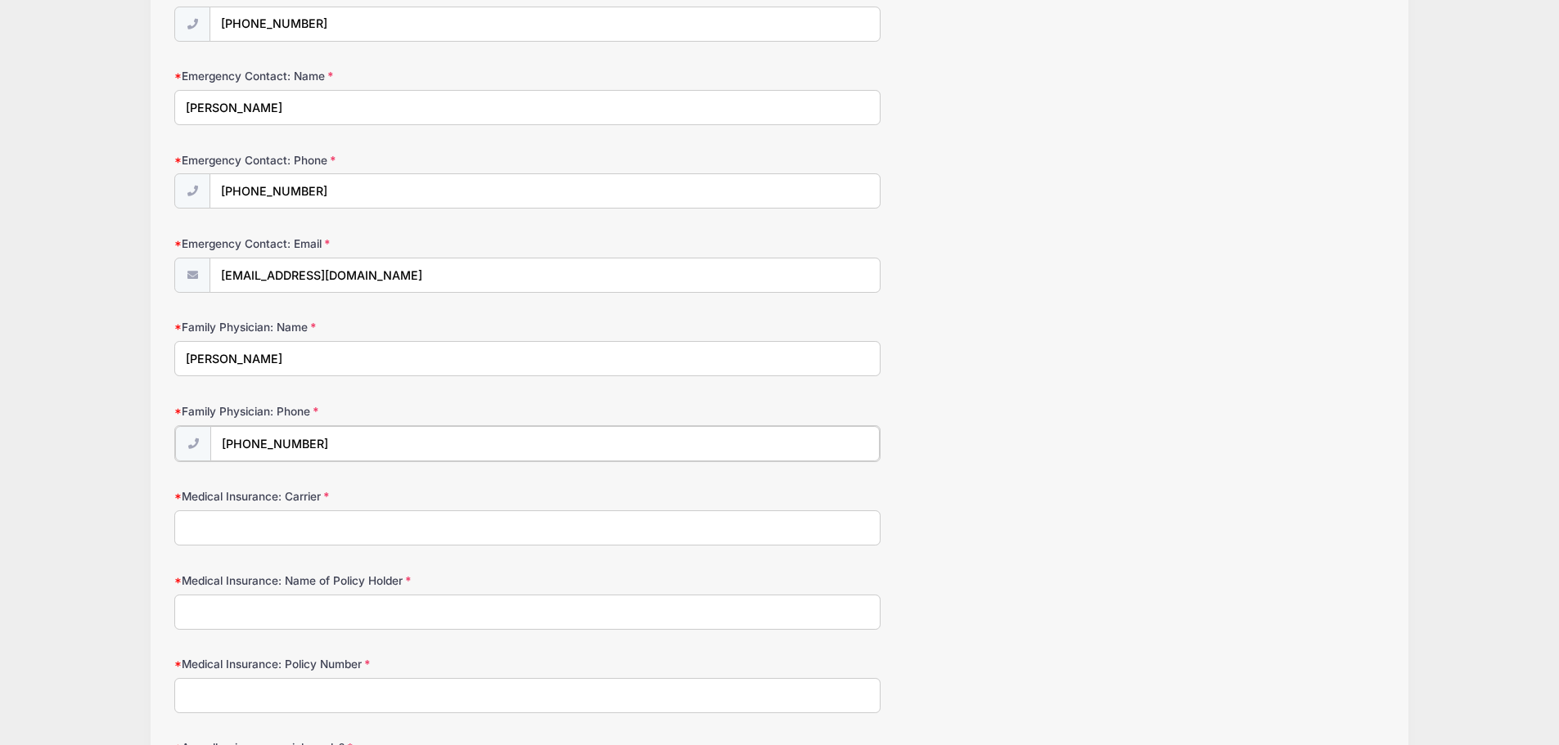
type input "(704) 542-5540"
click at [247, 535] on input "Medical Insurance: Carrier" at bounding box center [527, 526] width 706 height 35
type input "BlueCross BlueShield"
click at [255, 610] on input "Medical Insurance: Name of Policy Holder" at bounding box center [527, 610] width 706 height 35
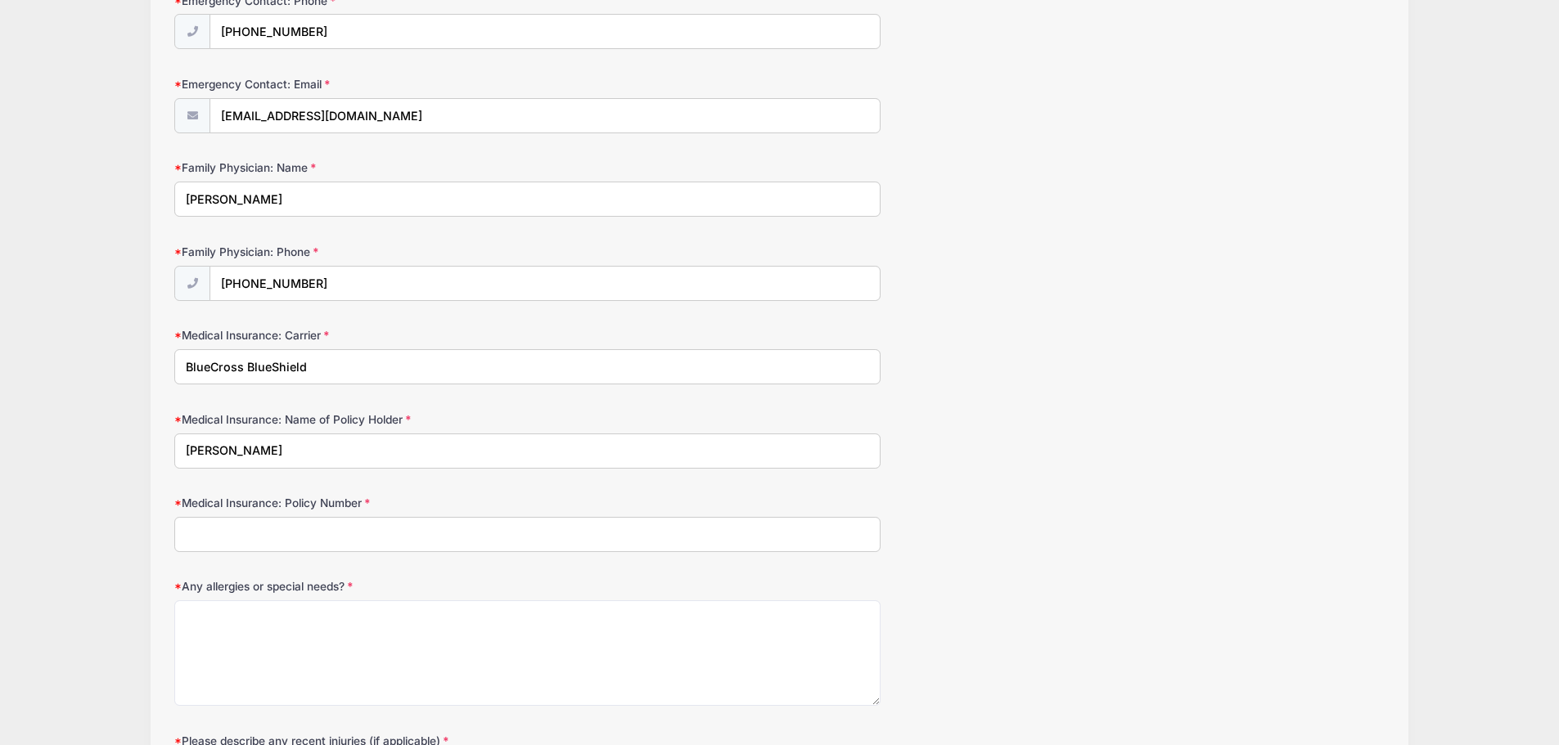
scroll to position [655, 0]
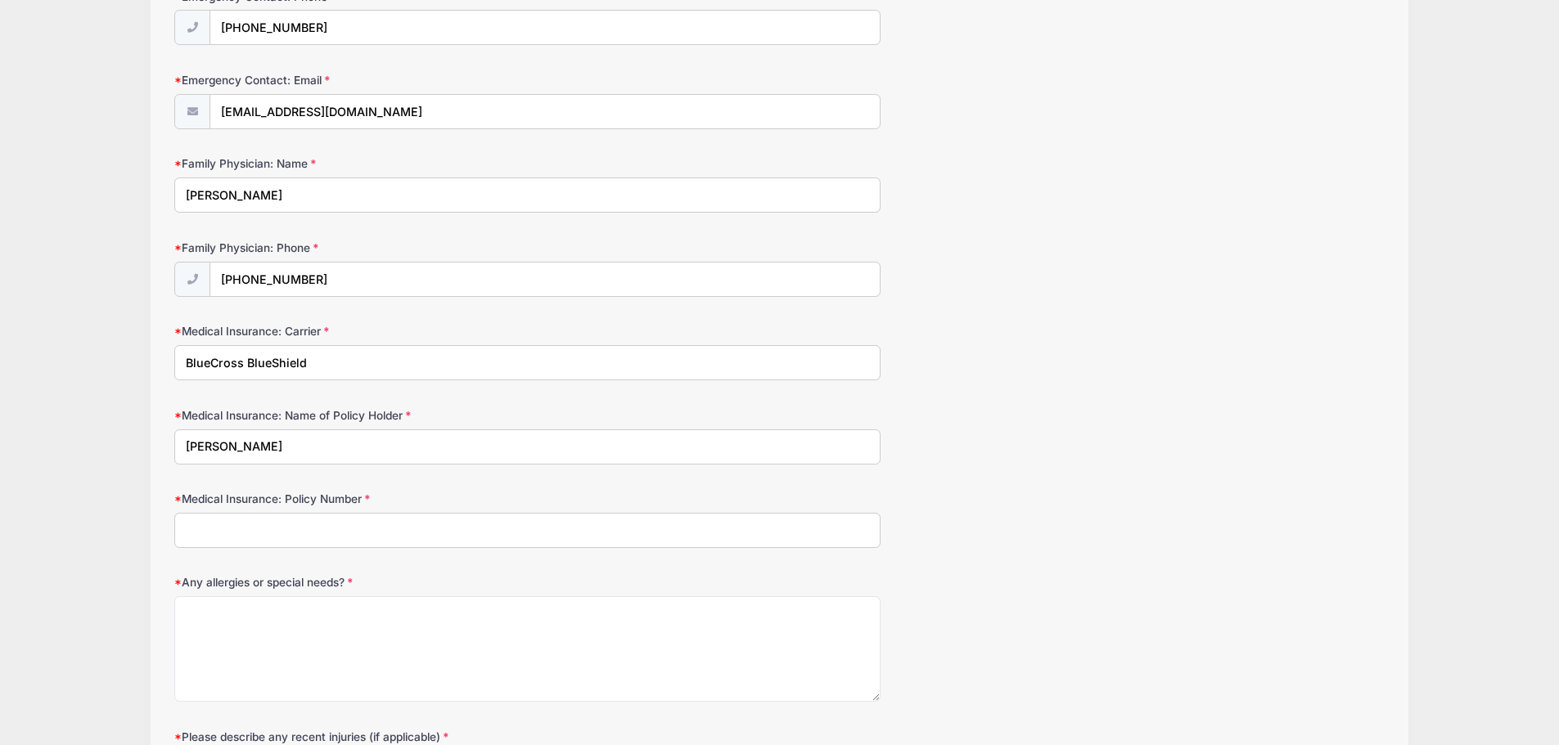
type input "Susan Calloway"
click at [256, 529] on input "Medical Insurance: Policy Number" at bounding box center [527, 530] width 706 height 35
type input "YPS112166954"
click at [299, 624] on textarea "Any allergies or special needs?" at bounding box center [527, 650] width 706 height 106
type textarea "n"
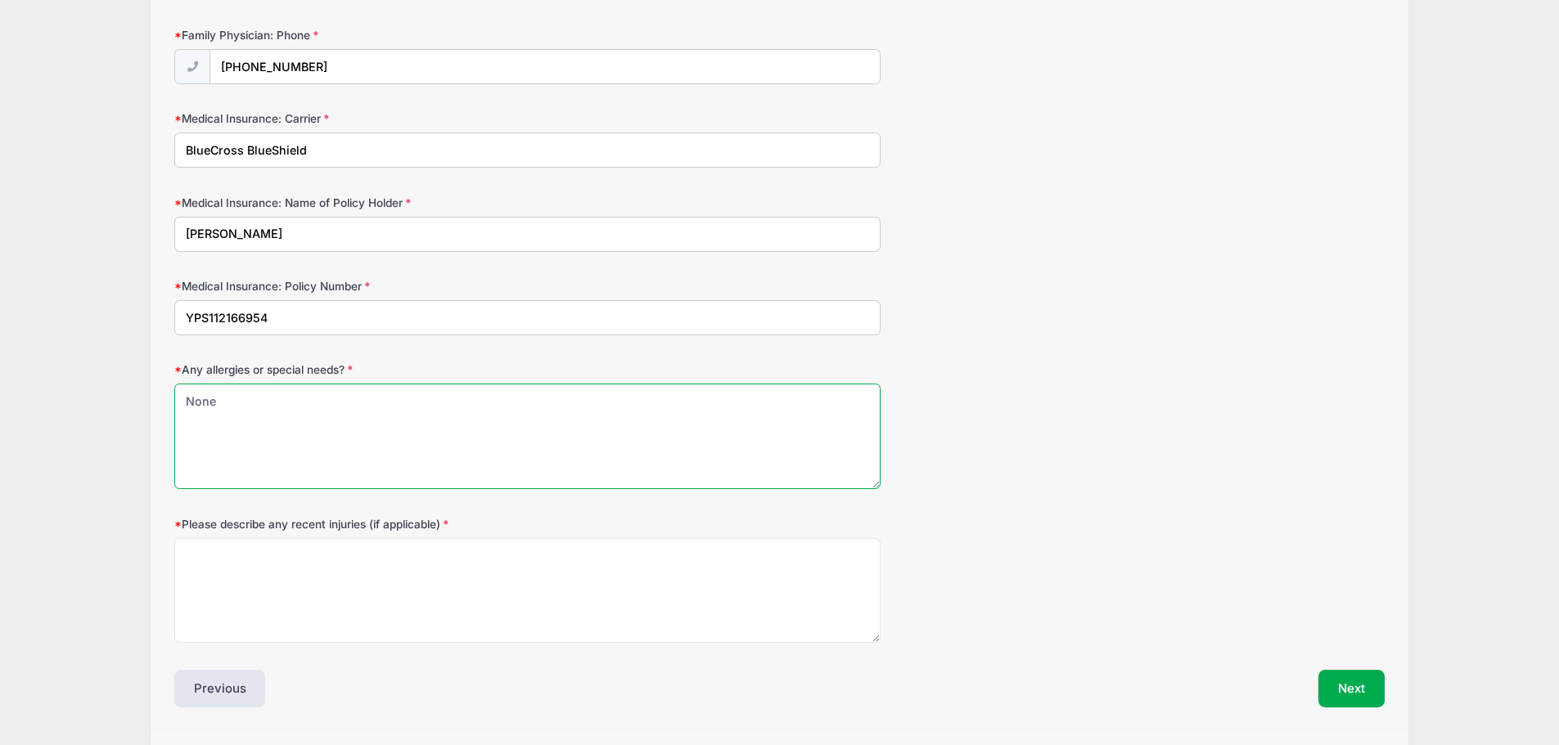
scroll to position [916, 0]
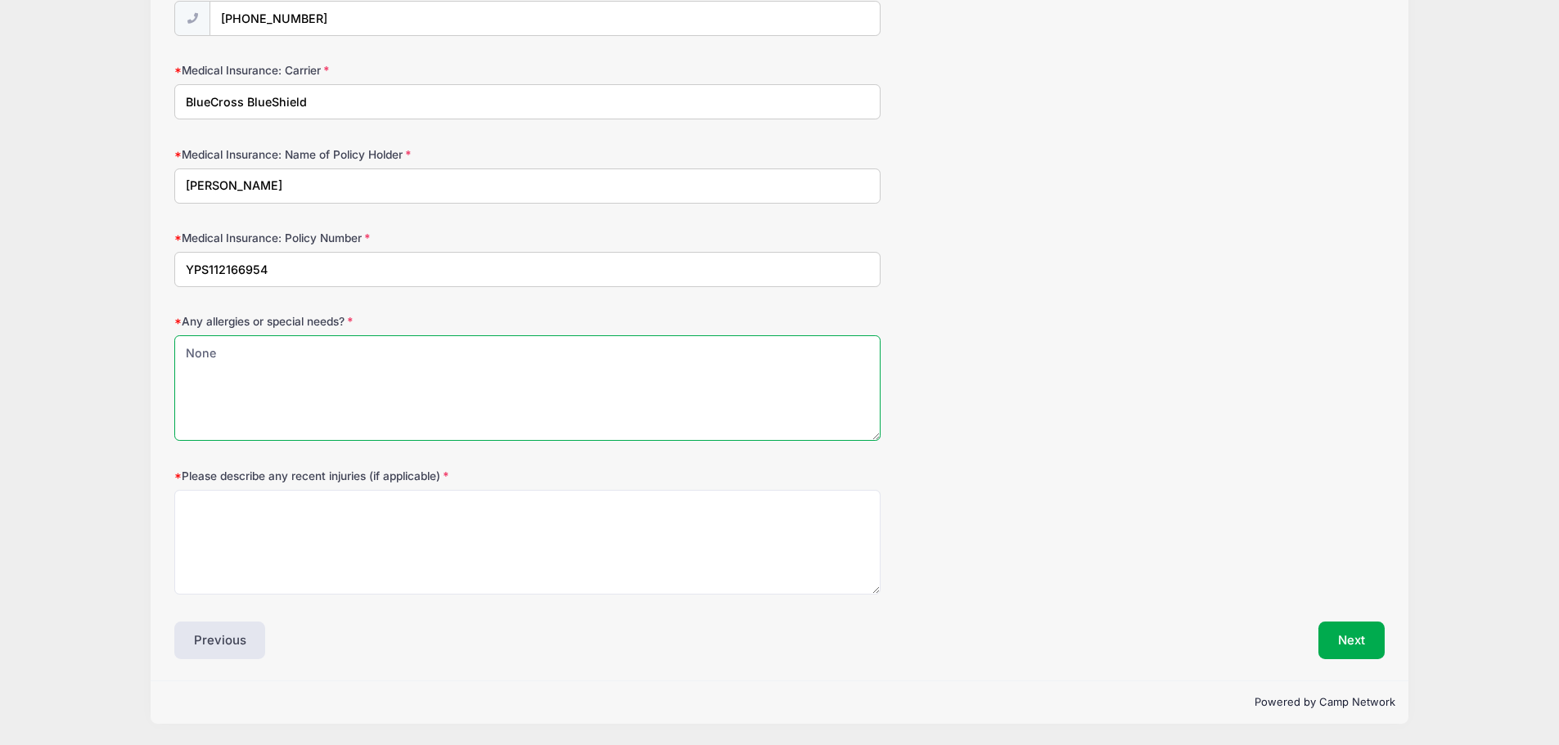
type textarea "None"
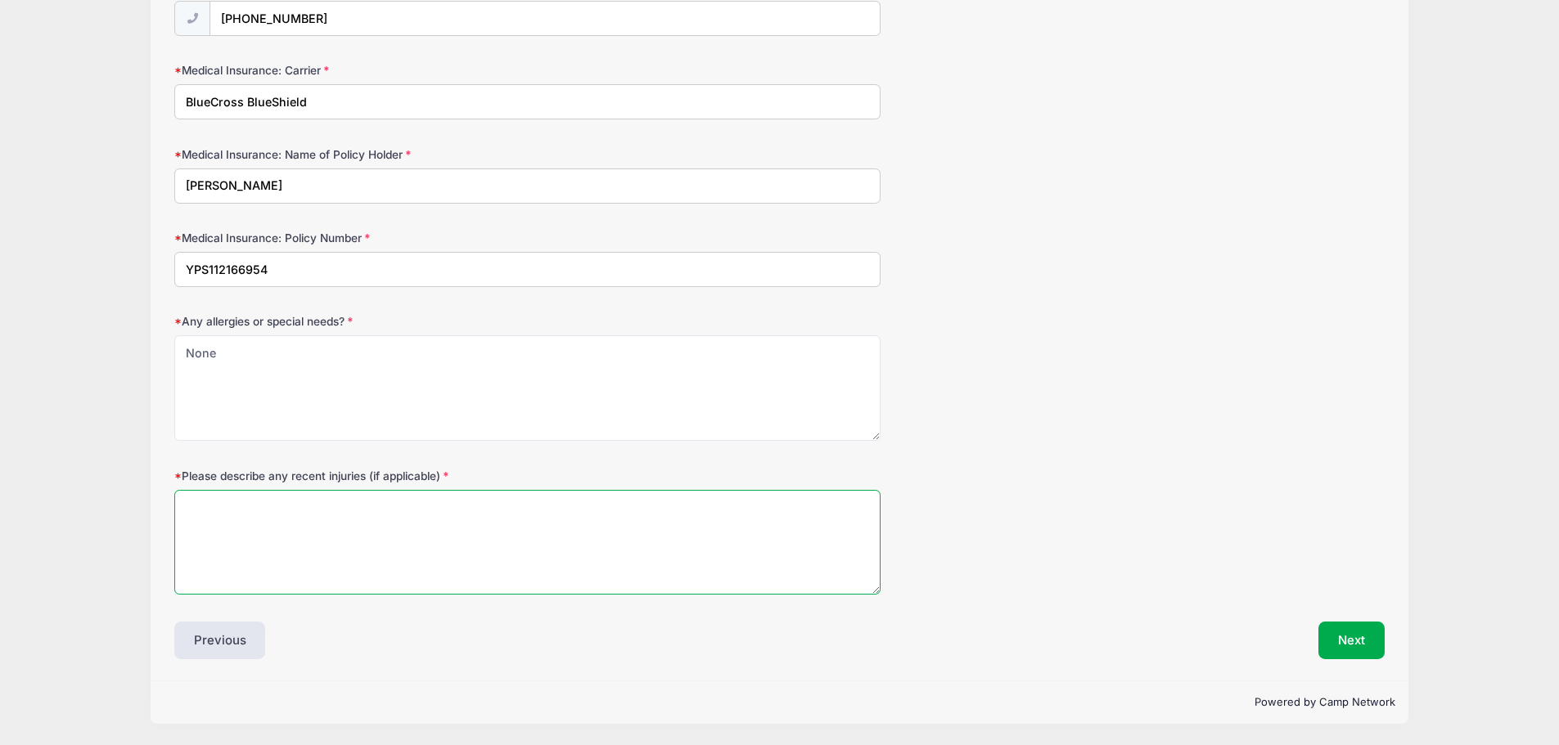
click at [267, 516] on textarea "Please describe any recent injuries (if applicable)" at bounding box center [527, 543] width 706 height 106
type textarea "None"
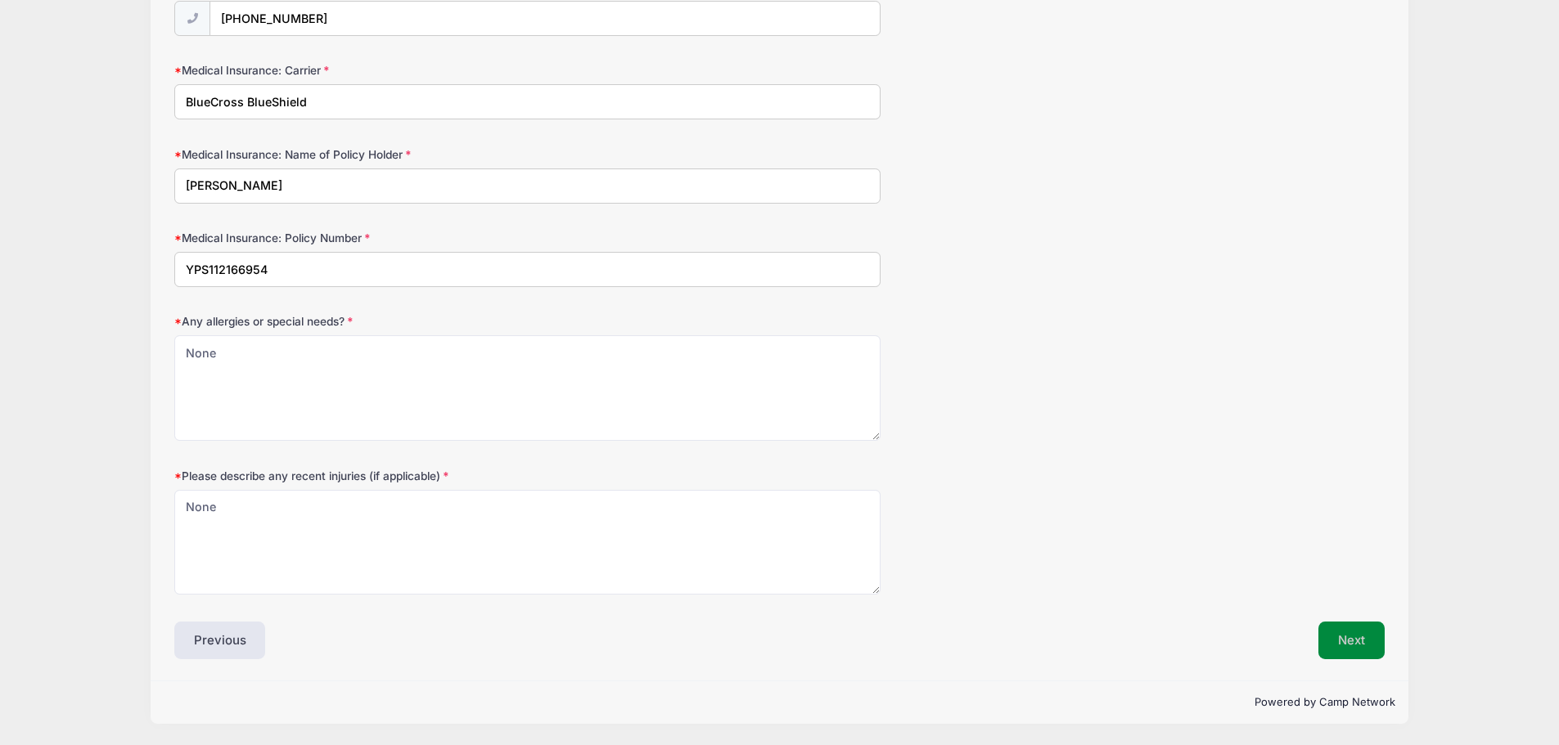
click at [1350, 629] on button "Next" at bounding box center [1351, 641] width 66 height 38
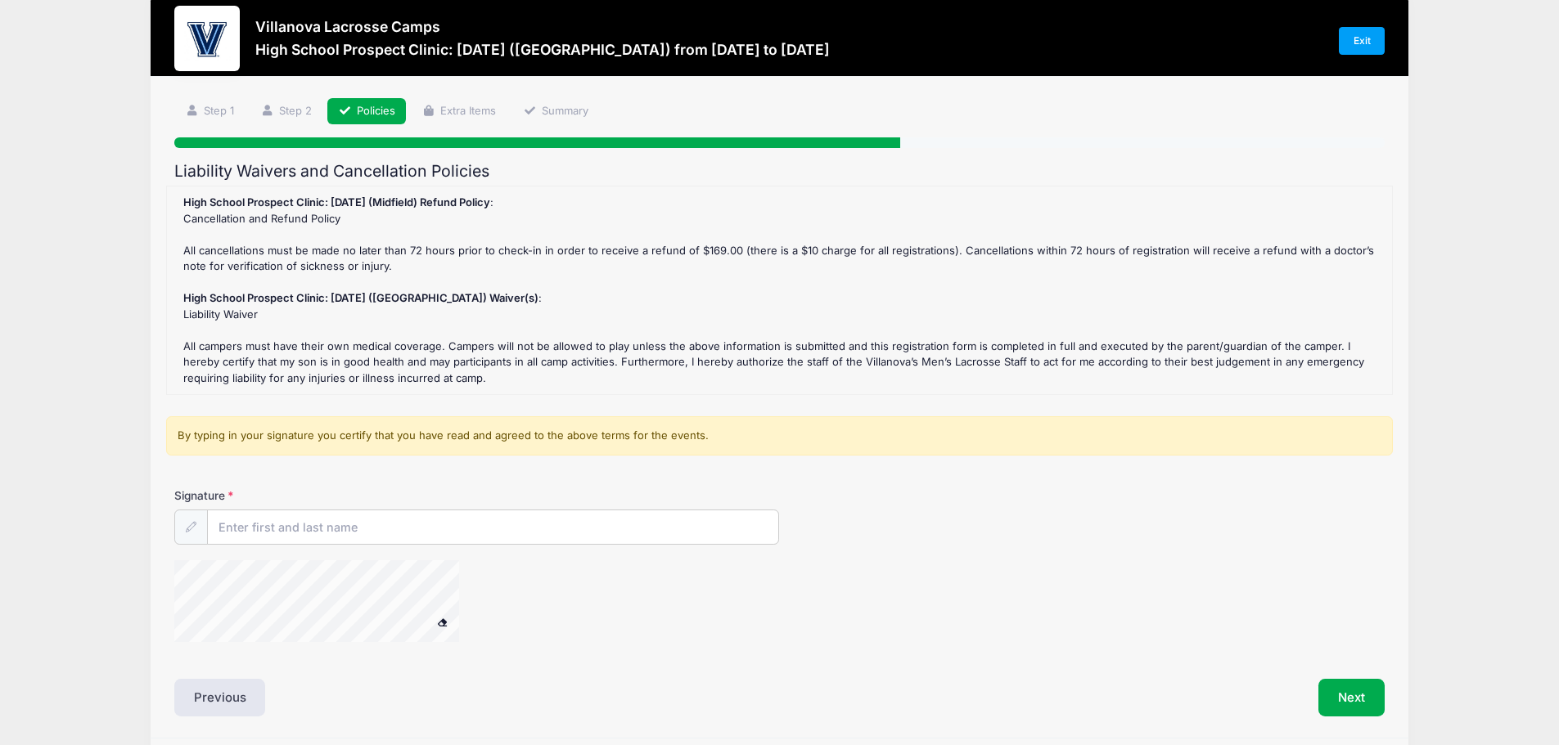
scroll to position [0, 0]
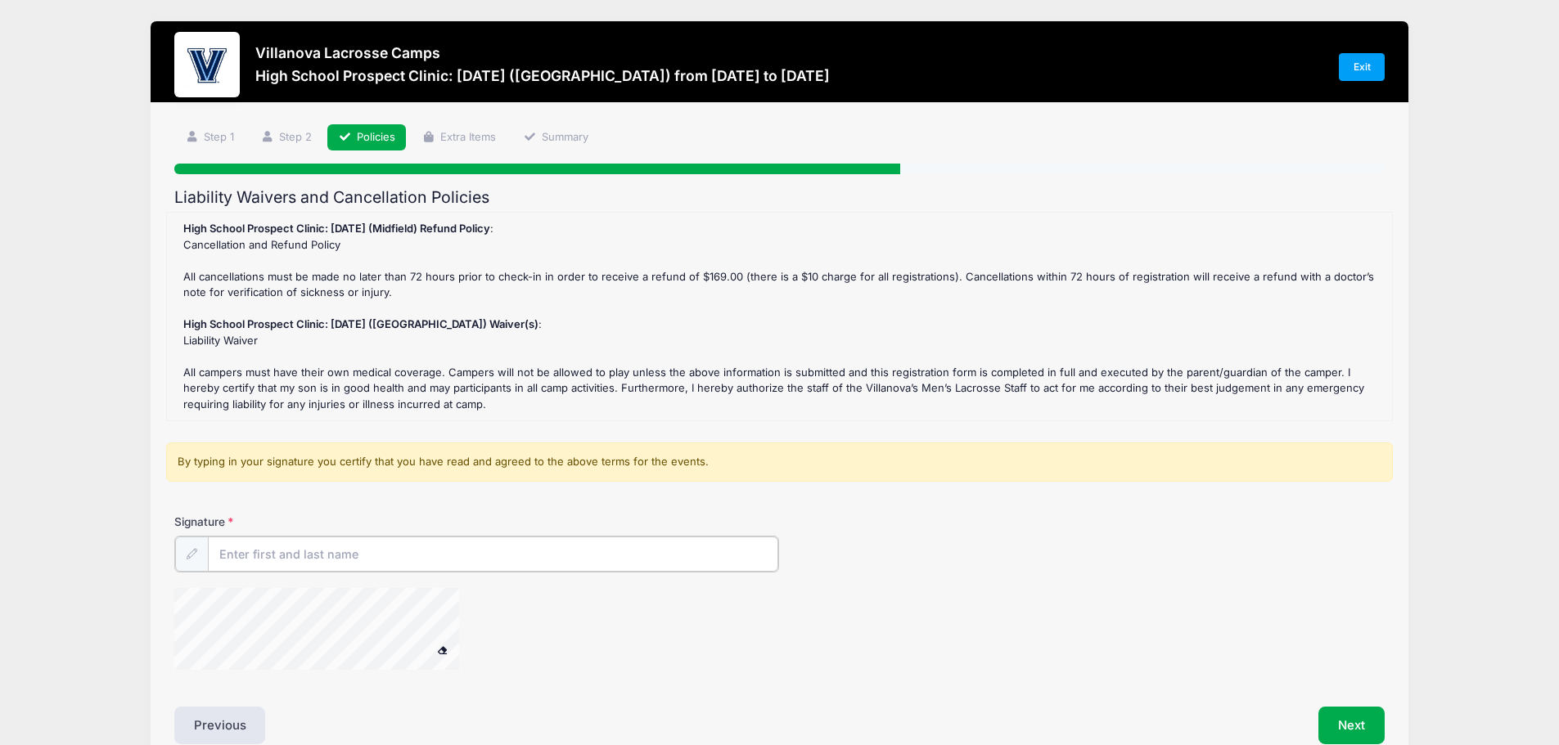
click at [263, 560] on input "Signature" at bounding box center [493, 554] width 571 height 35
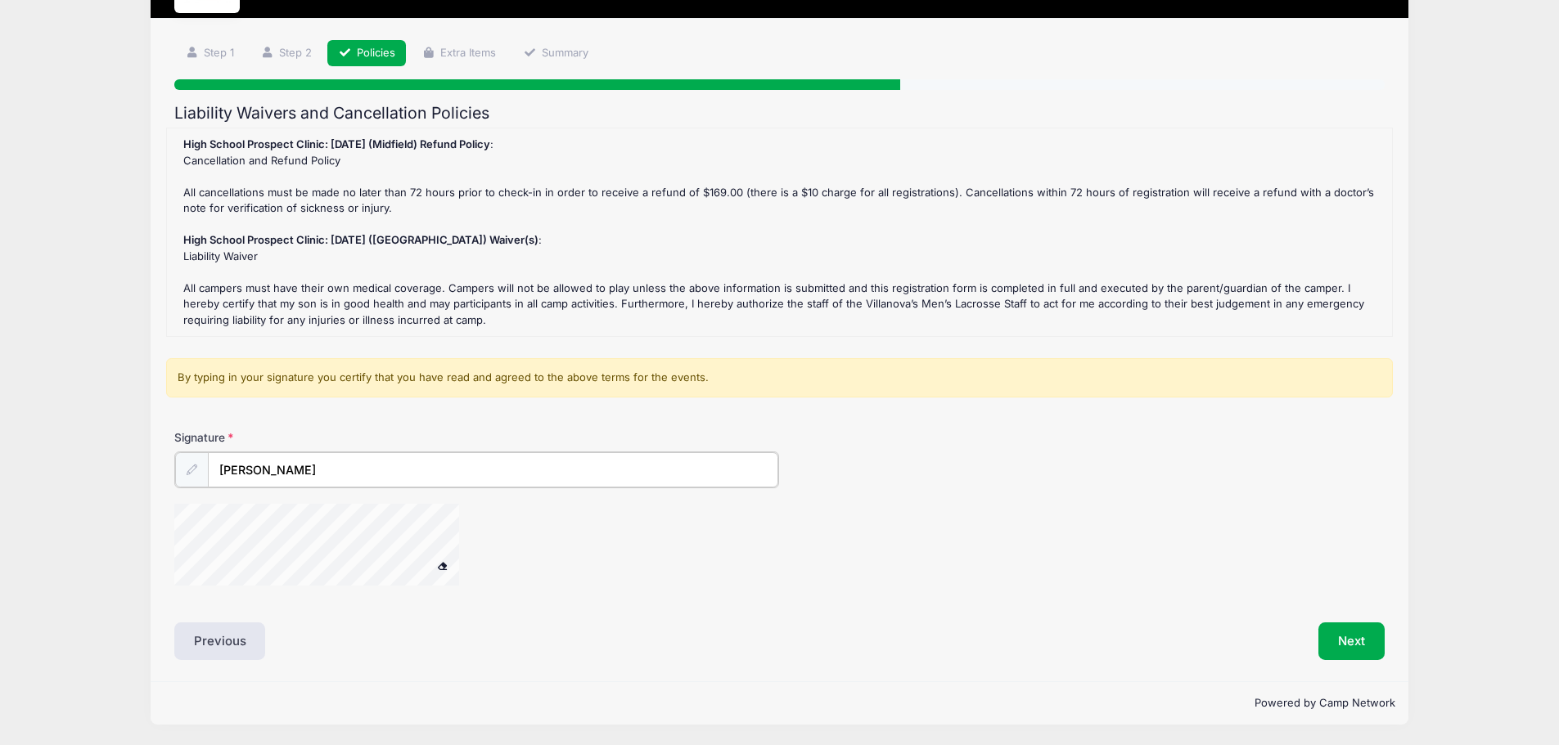
scroll to position [85, 0]
type input "Bryan Calloway"
click at [1347, 637] on button "Next" at bounding box center [1351, 641] width 66 height 38
click at [1352, 635] on button "Next" at bounding box center [1351, 641] width 66 height 38
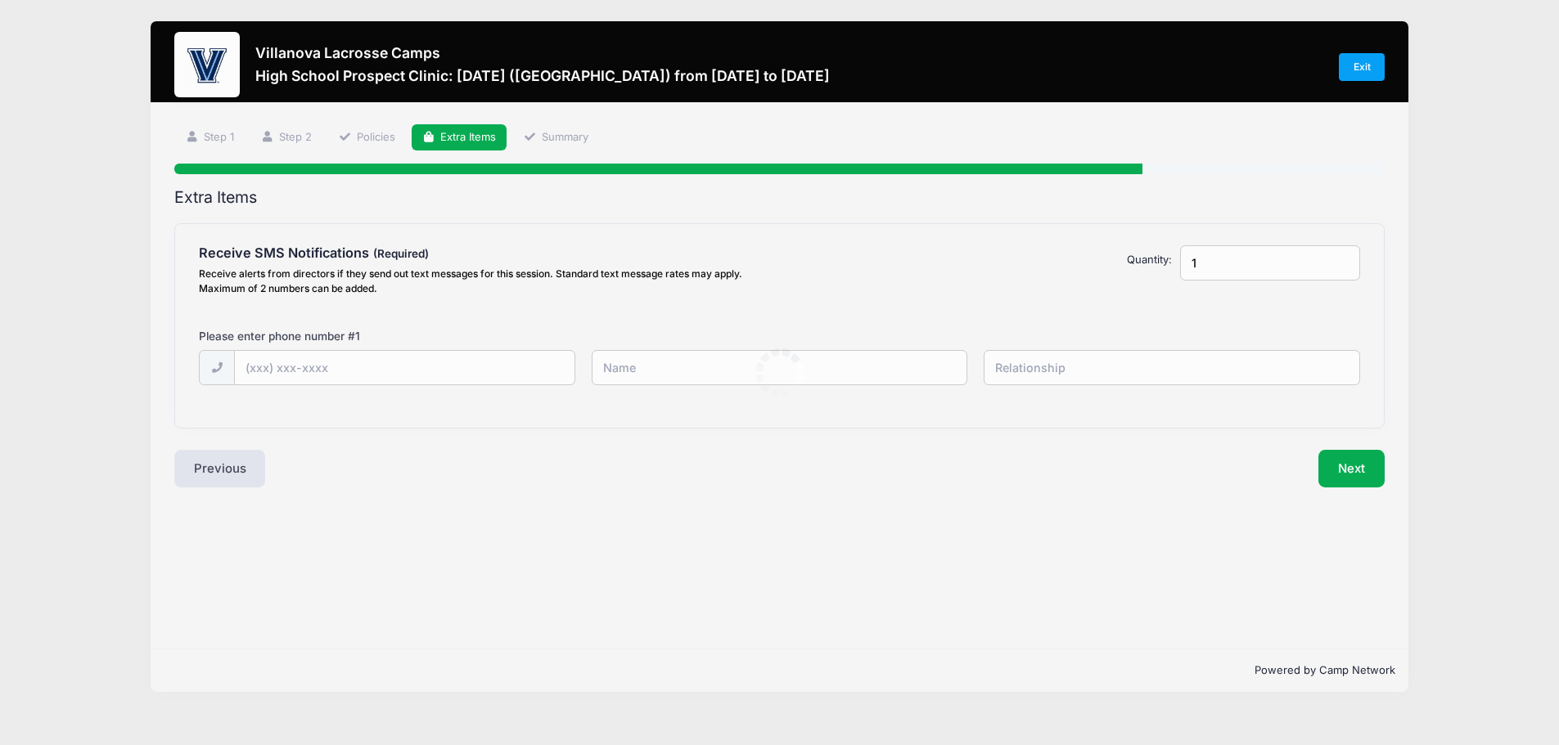
scroll to position [0, 0]
click at [320, 369] on input "text" at bounding box center [407, 368] width 343 height 35
type input "(704) 773-1677"
click at [660, 370] on input "text" at bounding box center [786, 367] width 380 height 35
type input "Bryan Calloway"
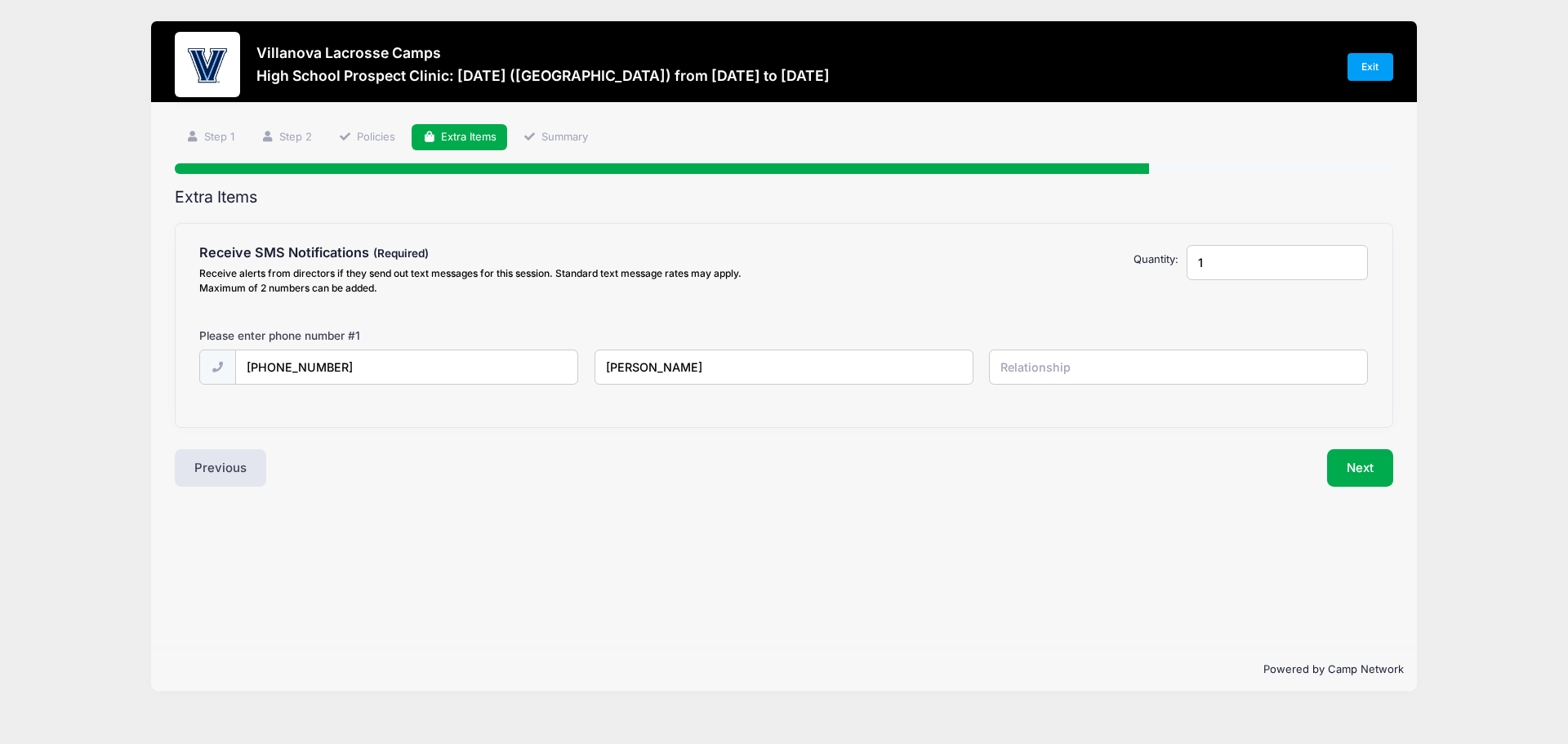
click at [1046, 367] on input "text" at bounding box center [1179, 367] width 379 height 35
type input "Father"
type input "2"
click at [1352, 260] on input "2" at bounding box center [1278, 262] width 182 height 35
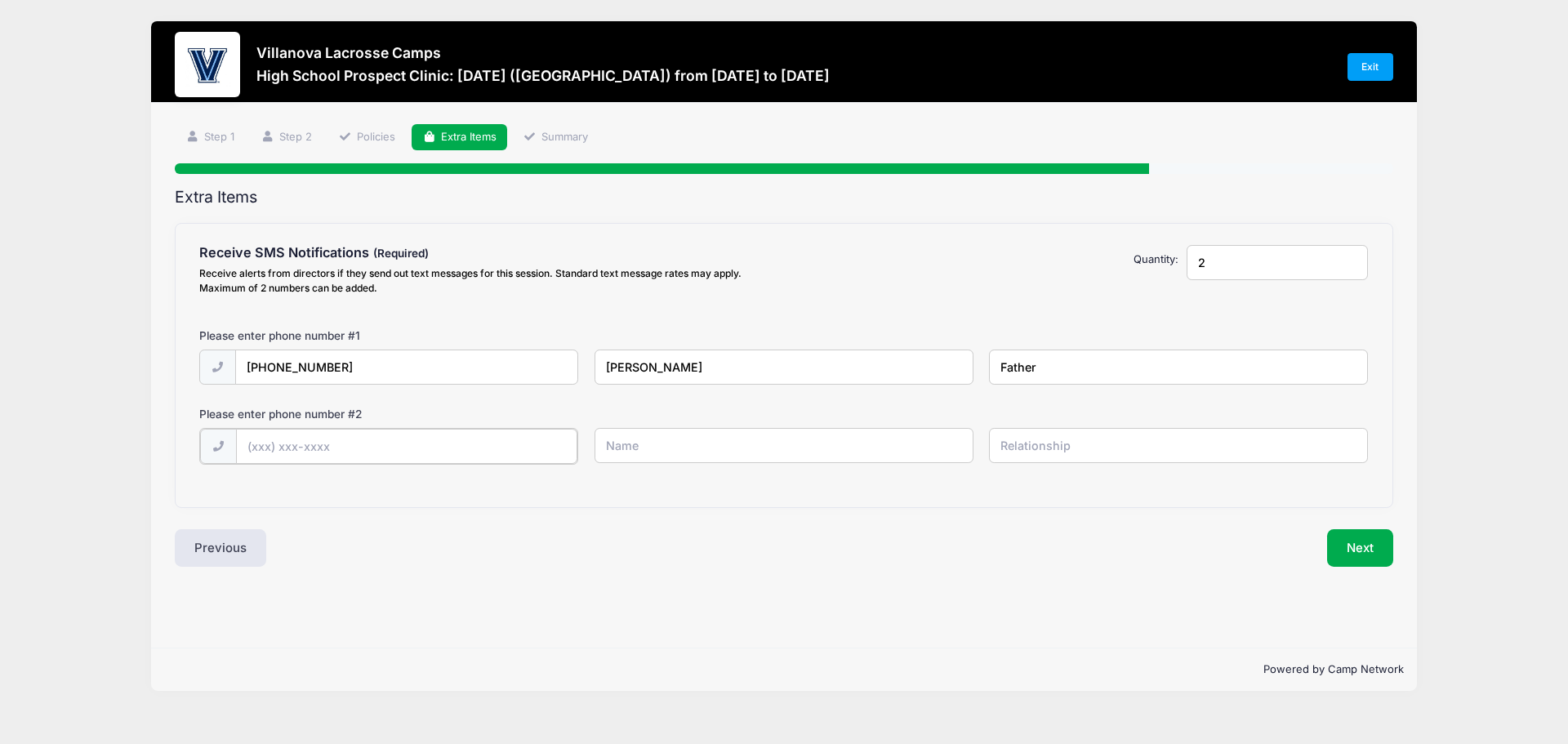
click at [313, 447] on input "text" at bounding box center [406, 446] width 342 height 35
type input "(704) 840-4523"
click at [641, 452] on input "text" at bounding box center [784, 445] width 379 height 35
type input "Susie Calloway"
click at [1006, 443] on input "text" at bounding box center [1179, 445] width 379 height 35
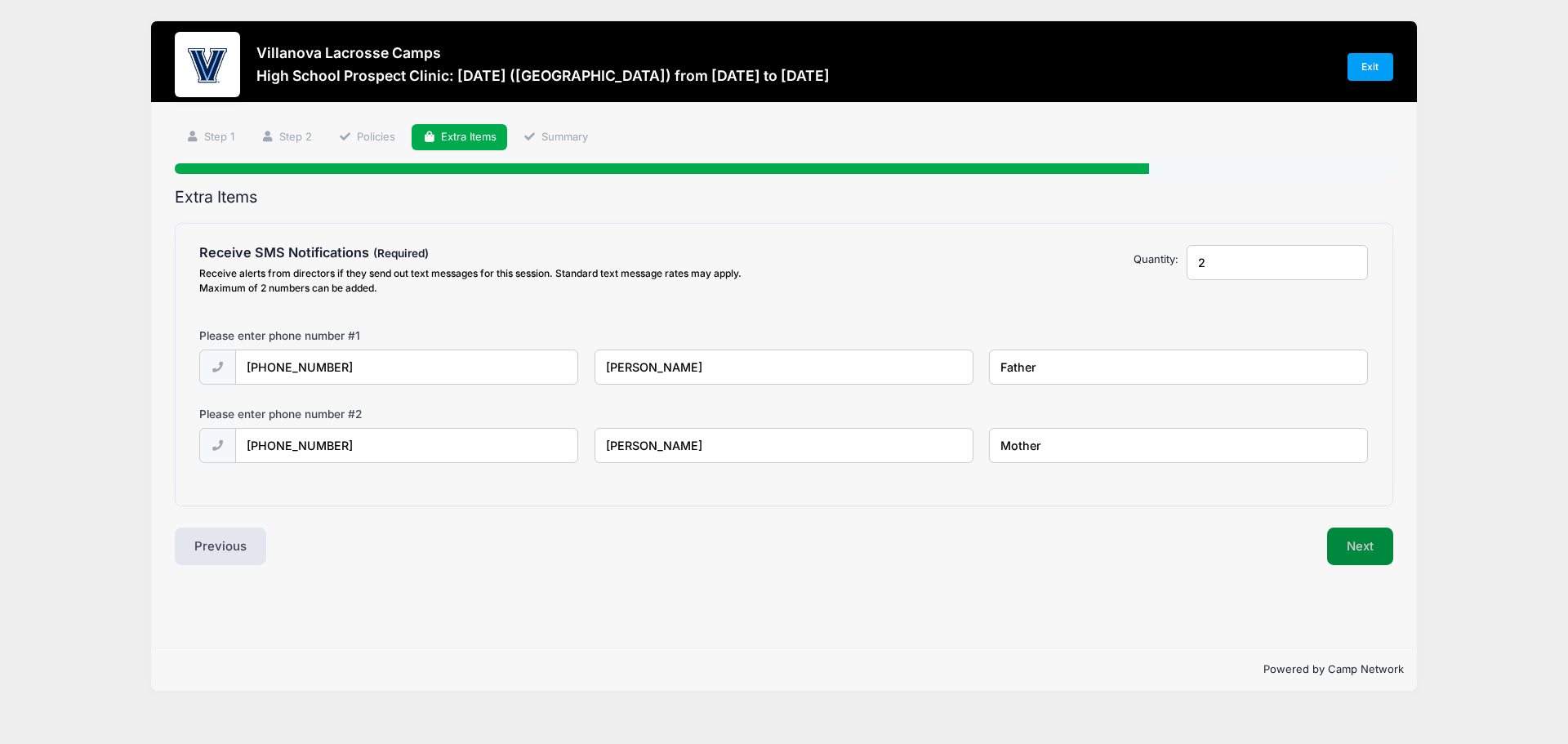
type input "Mother"
click at [1374, 554] on button "Next" at bounding box center [1360, 547] width 66 height 38
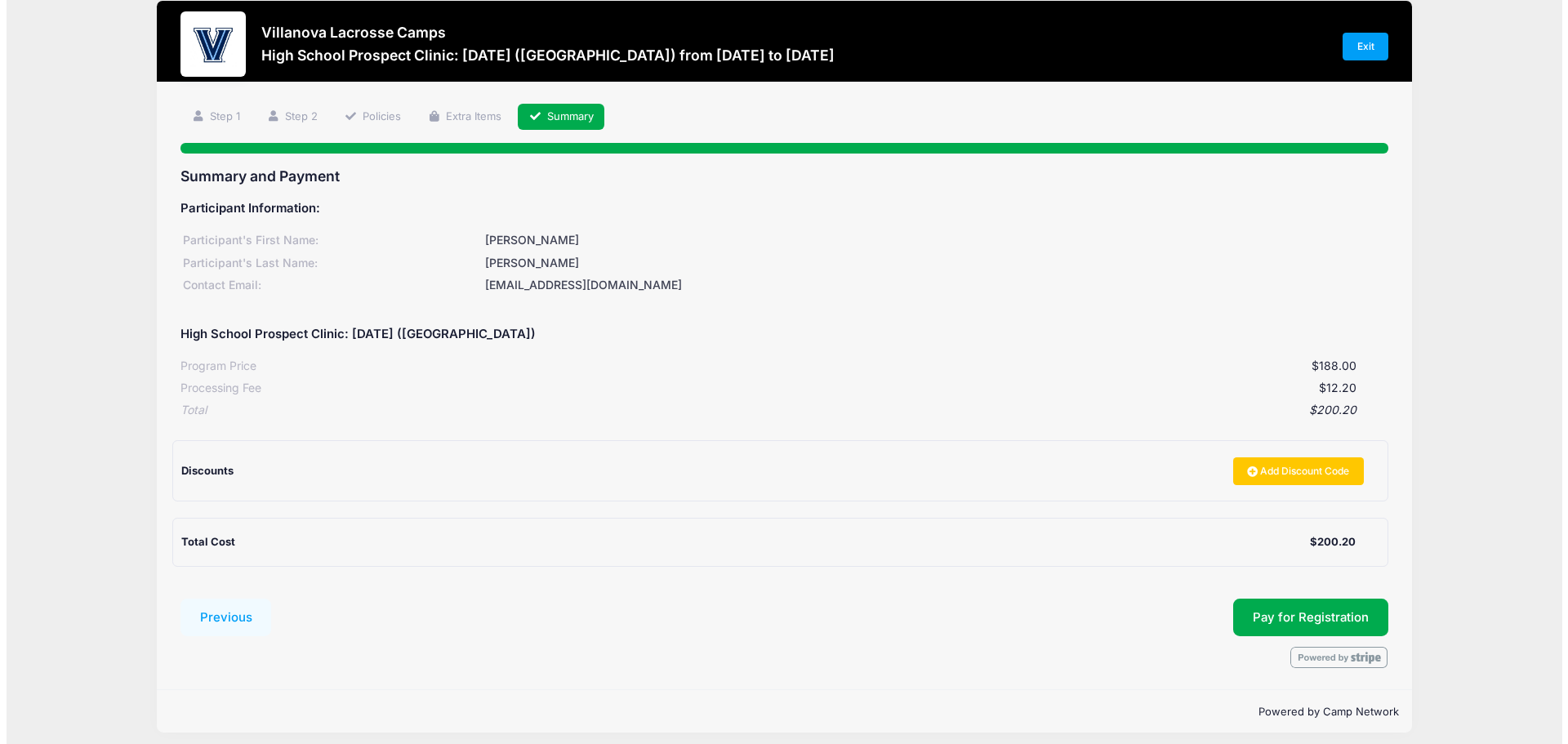
scroll to position [30, 0]
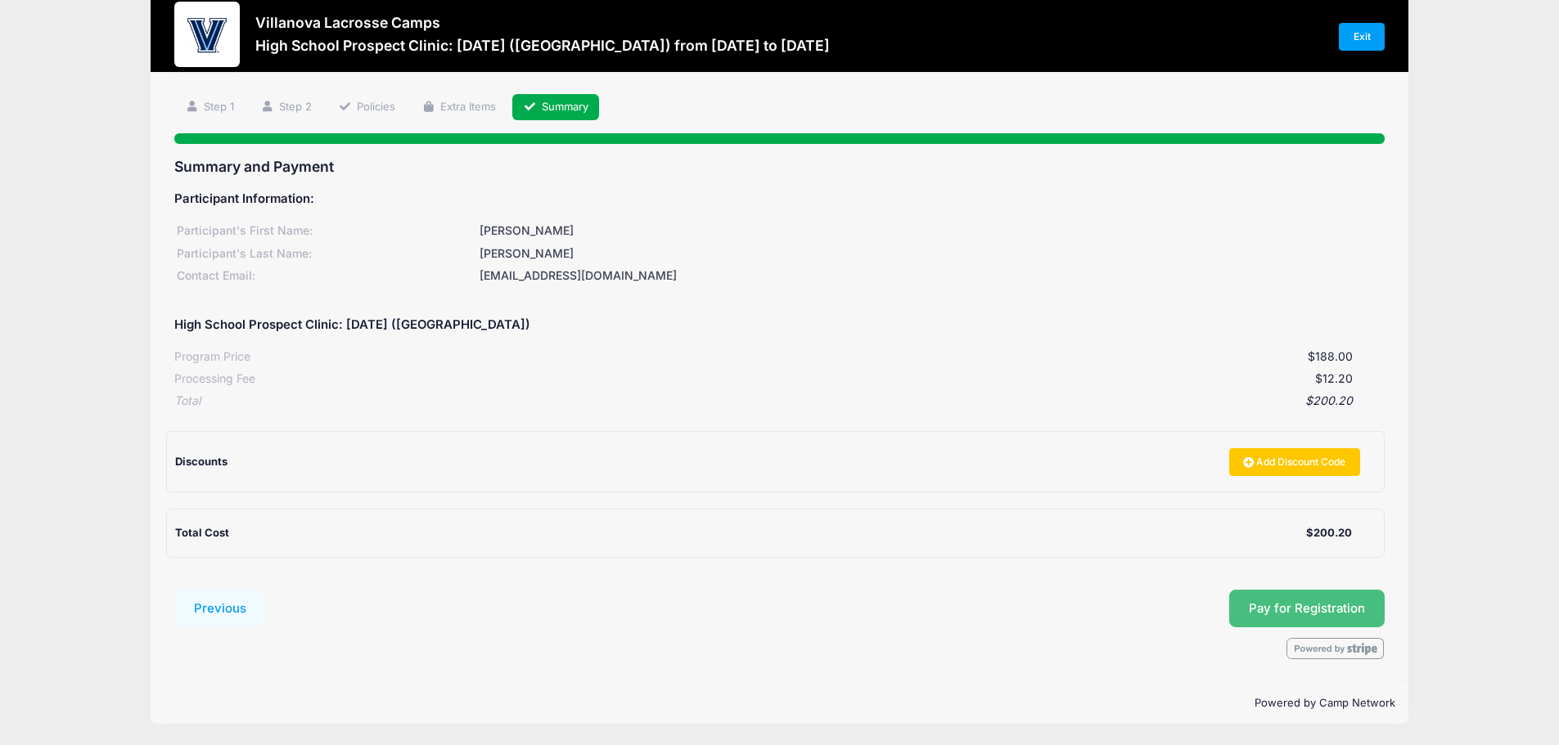
click at [1335, 606] on button "Pay for Registration" at bounding box center [1306, 609] width 155 height 38
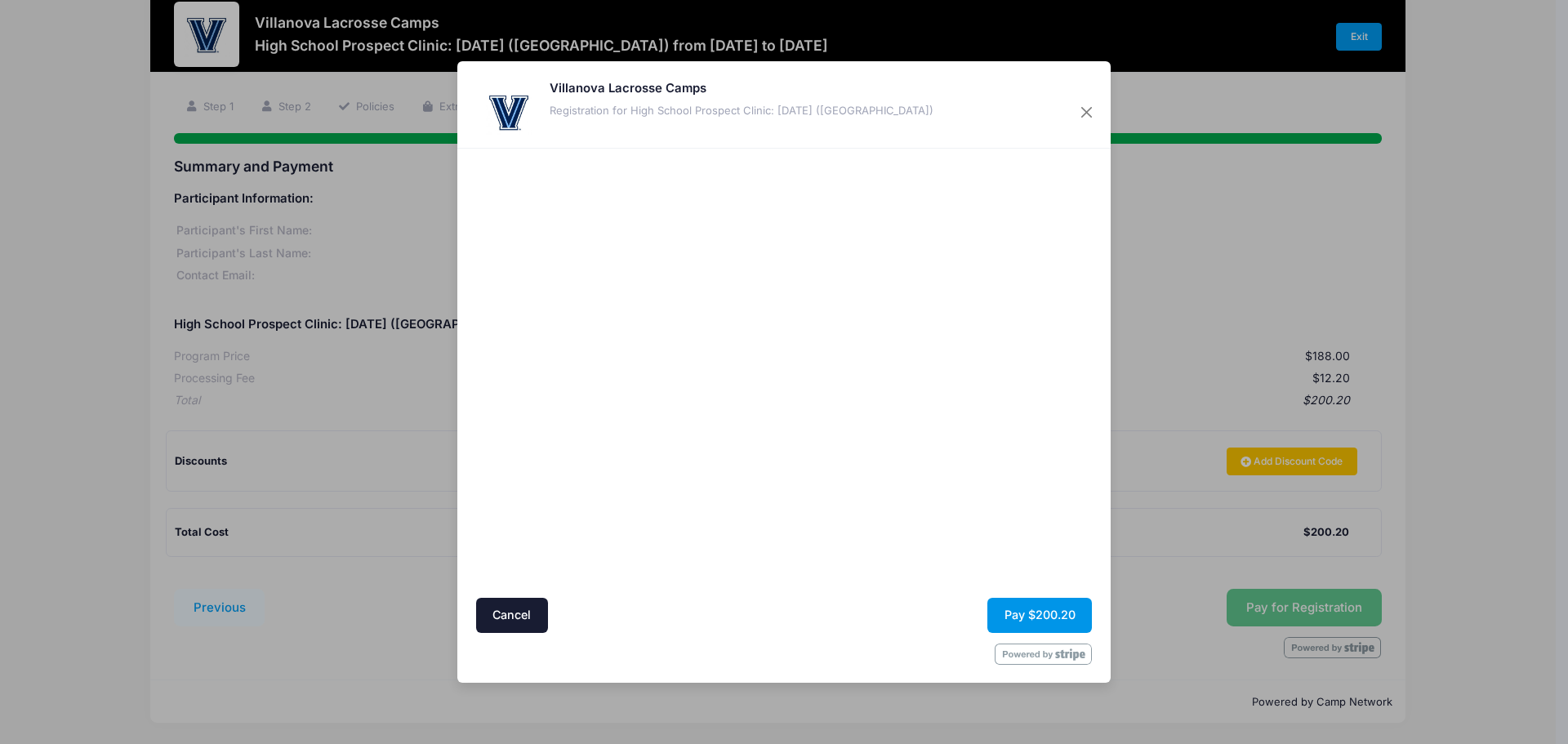
click at [1055, 610] on button "Pay $200.20" at bounding box center [1039, 615] width 105 height 35
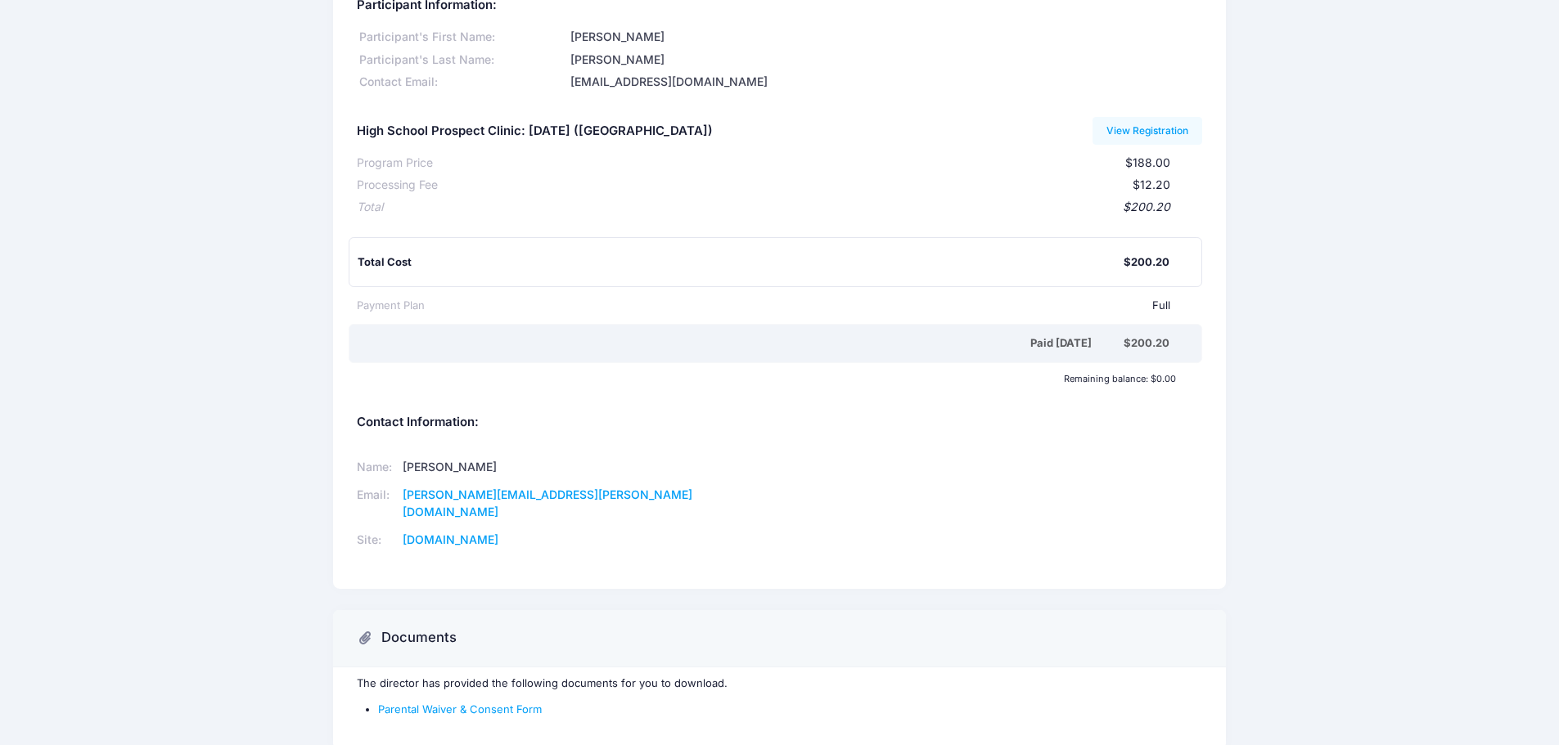
scroll to position [160, 0]
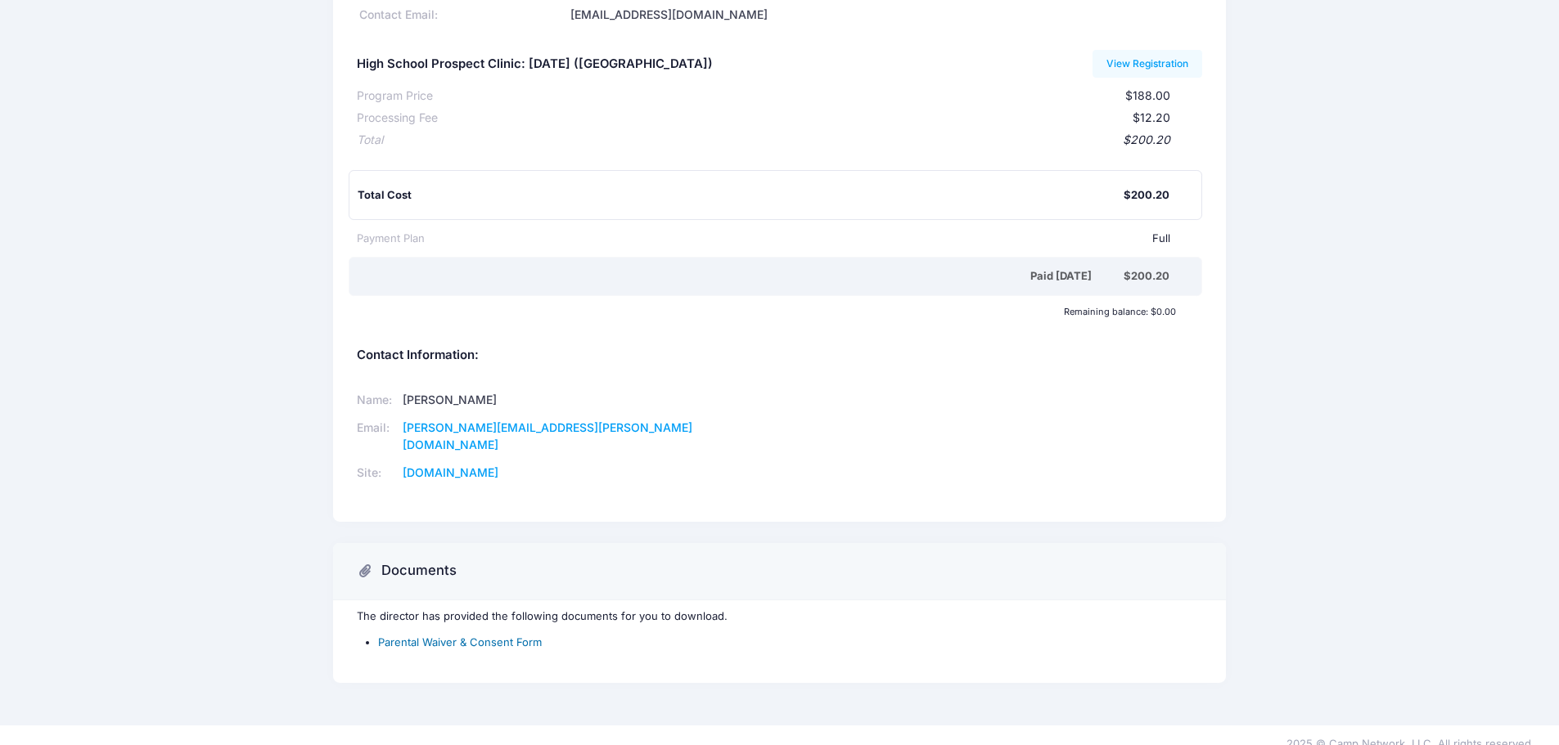
click at [458, 636] on link "Parental Waiver & Consent Form" at bounding box center [460, 642] width 164 height 13
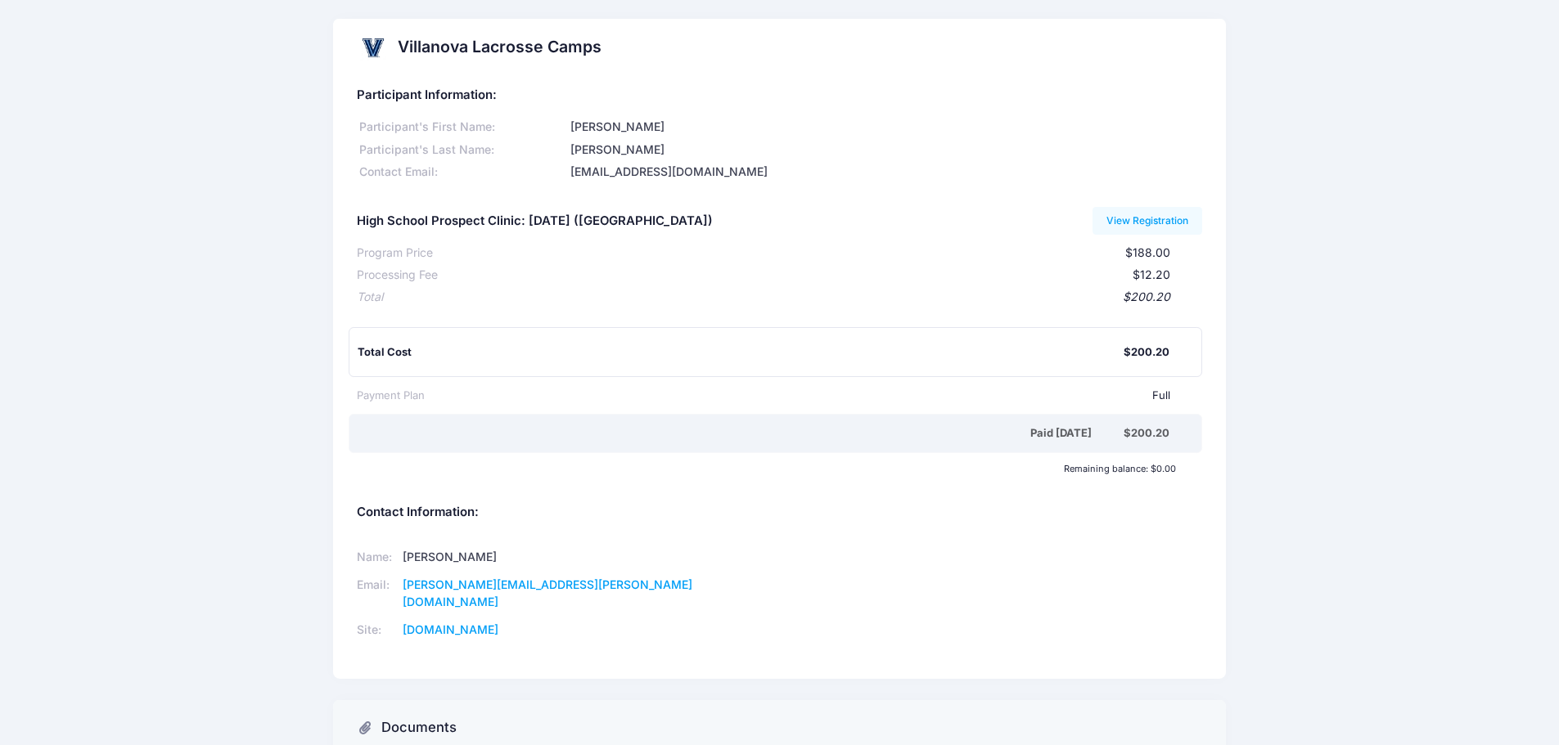
scroll to position [0, 0]
